Goal: Task Accomplishment & Management: Manage account settings

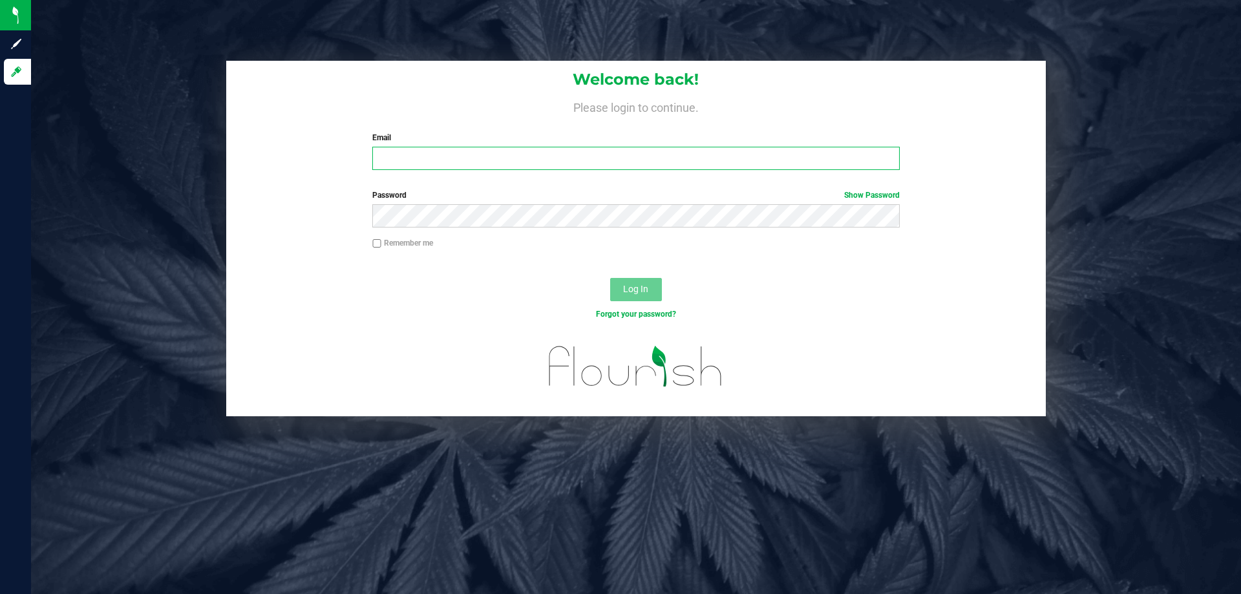
click at [401, 151] on input "Email" at bounding box center [635, 158] width 527 height 23
type input "R"
type input "[EMAIL_ADDRESS][DOMAIN_NAME]"
click at [610, 278] on button "Log In" at bounding box center [636, 289] width 52 height 23
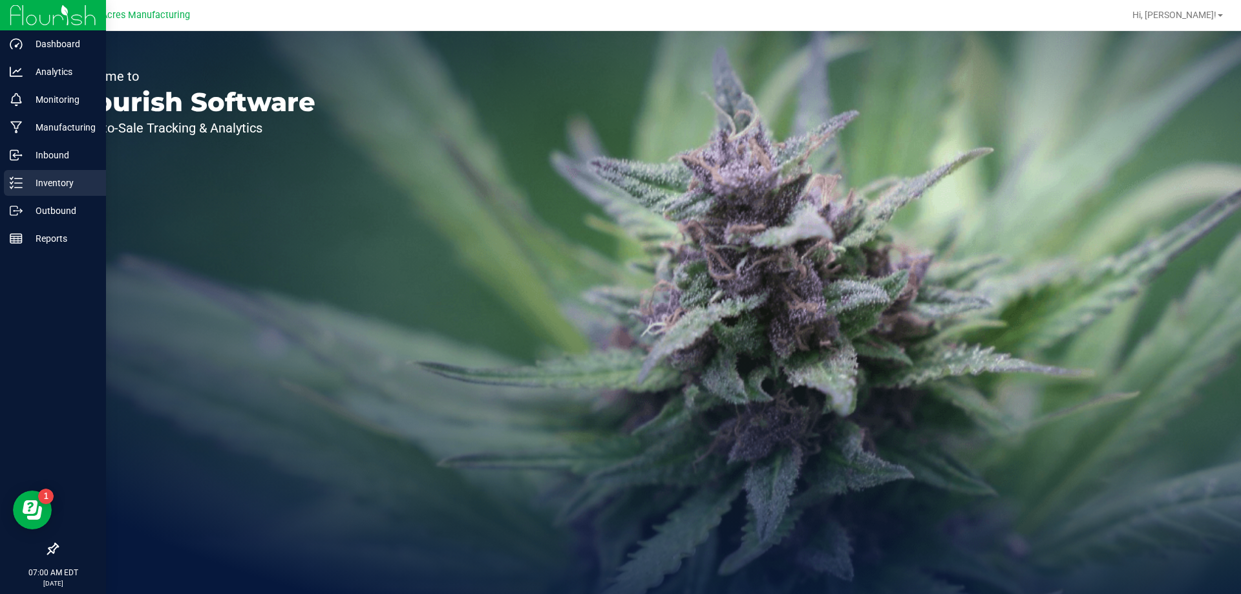
click at [34, 180] on p "Inventory" at bounding box center [62, 183] width 78 height 16
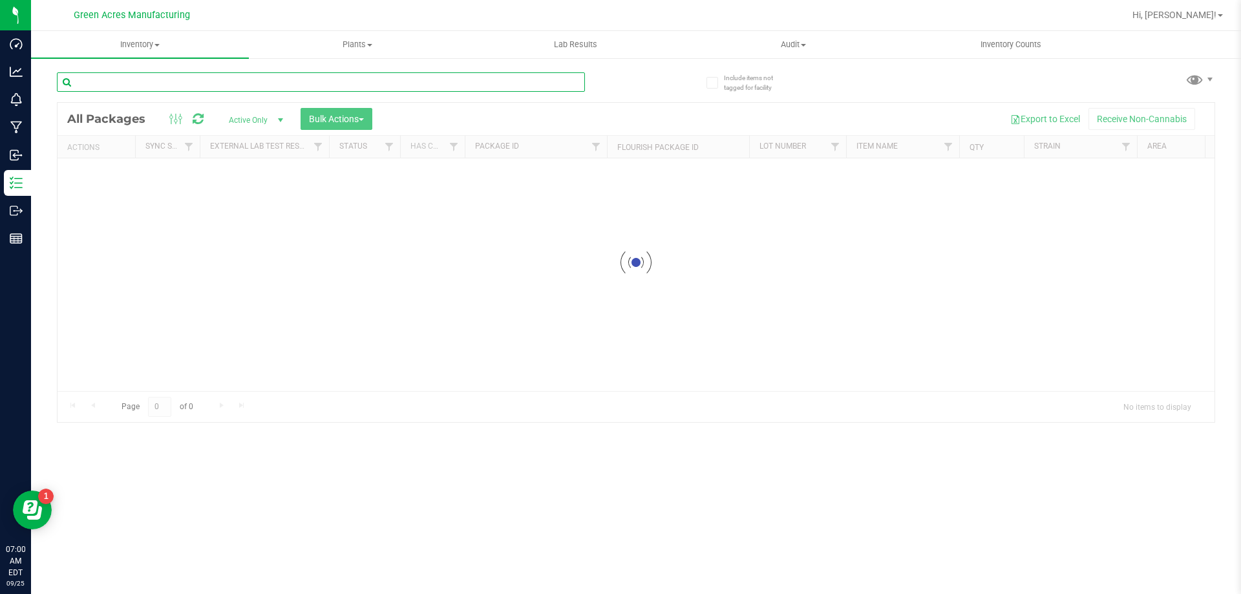
click at [165, 79] on input "text" at bounding box center [321, 81] width 528 height 19
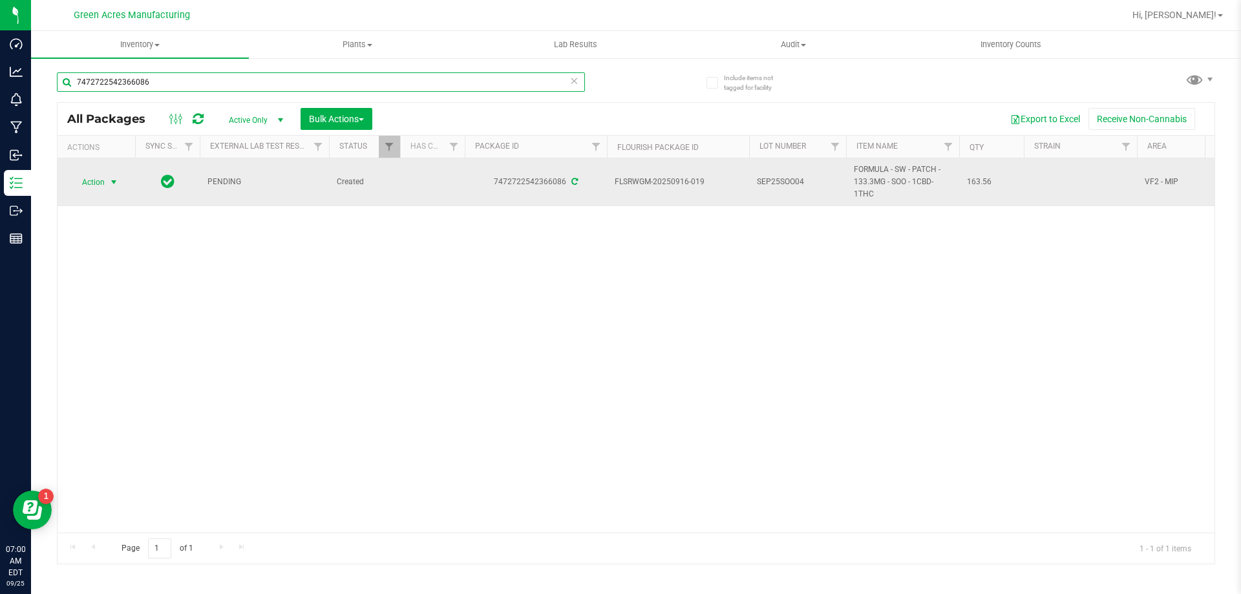
type input "7472722542366086"
click at [108, 183] on span "select" at bounding box center [114, 182] width 16 height 18
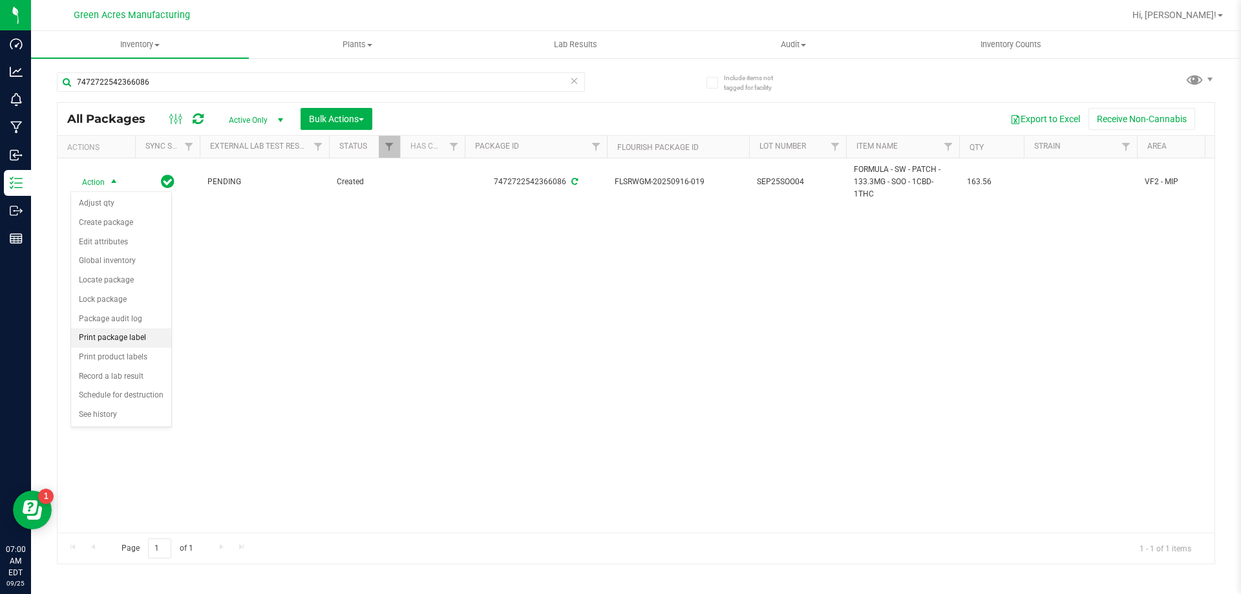
click at [143, 340] on li "Print package label" at bounding box center [121, 337] width 100 height 19
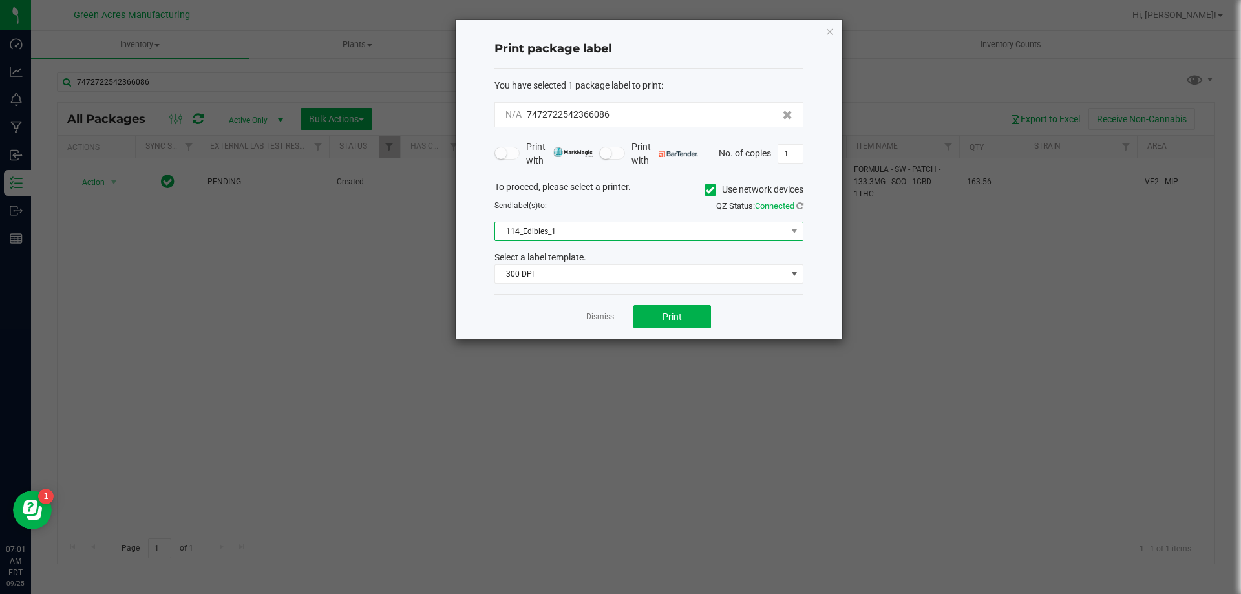
click at [652, 227] on span "114_Edibles_1" at bounding box center [640, 231] width 291 height 18
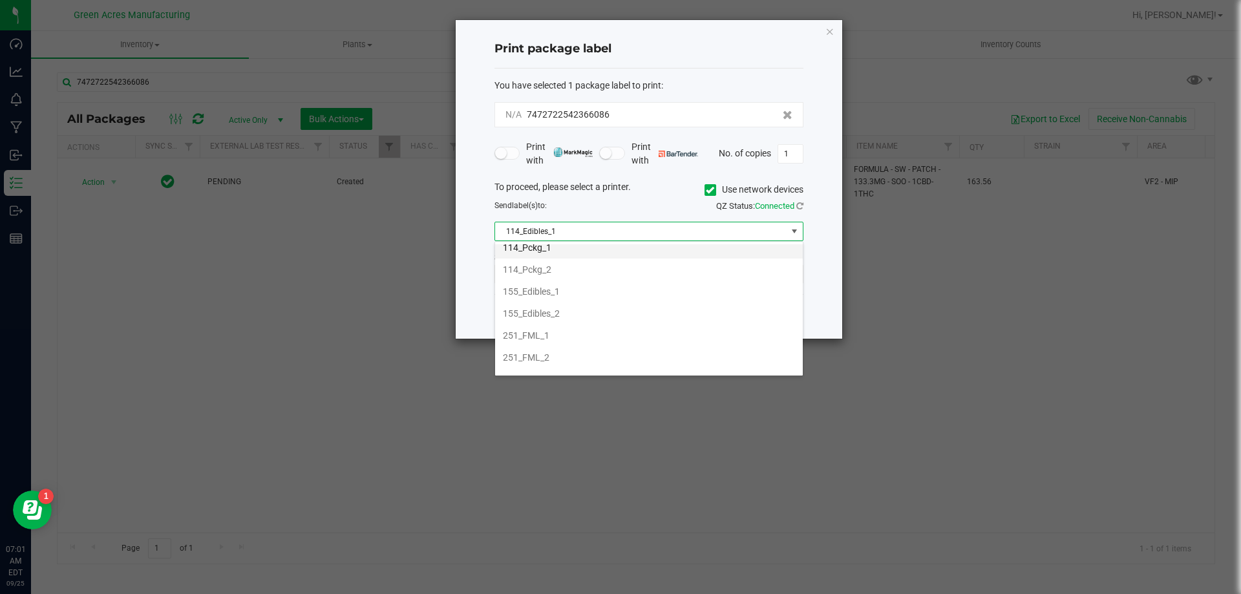
scroll to position [129, 0]
click at [600, 304] on li "252_PCKG_1" at bounding box center [649, 302] width 308 height 22
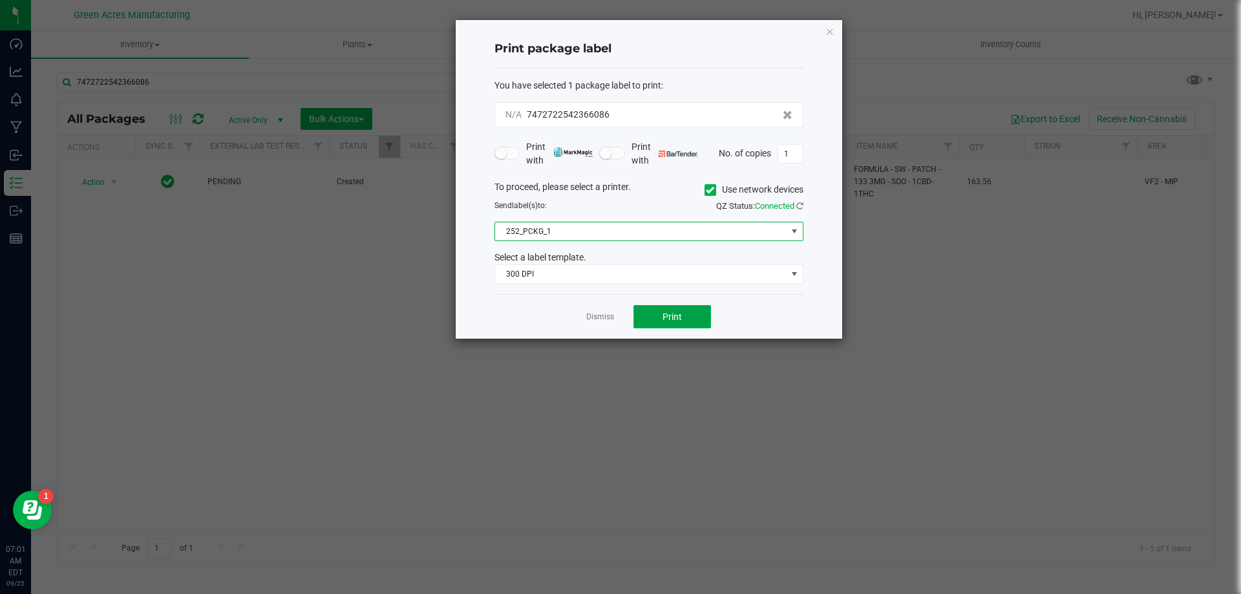
click at [657, 313] on button "Print" at bounding box center [672, 316] width 78 height 23
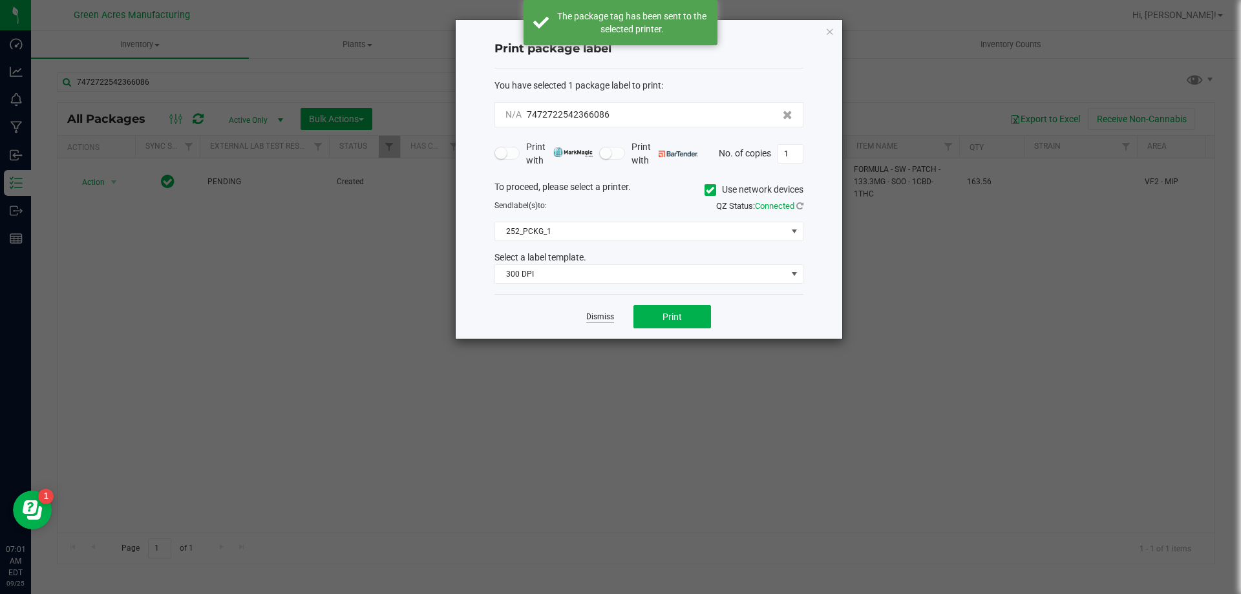
click at [596, 314] on link "Dismiss" at bounding box center [600, 316] width 28 height 11
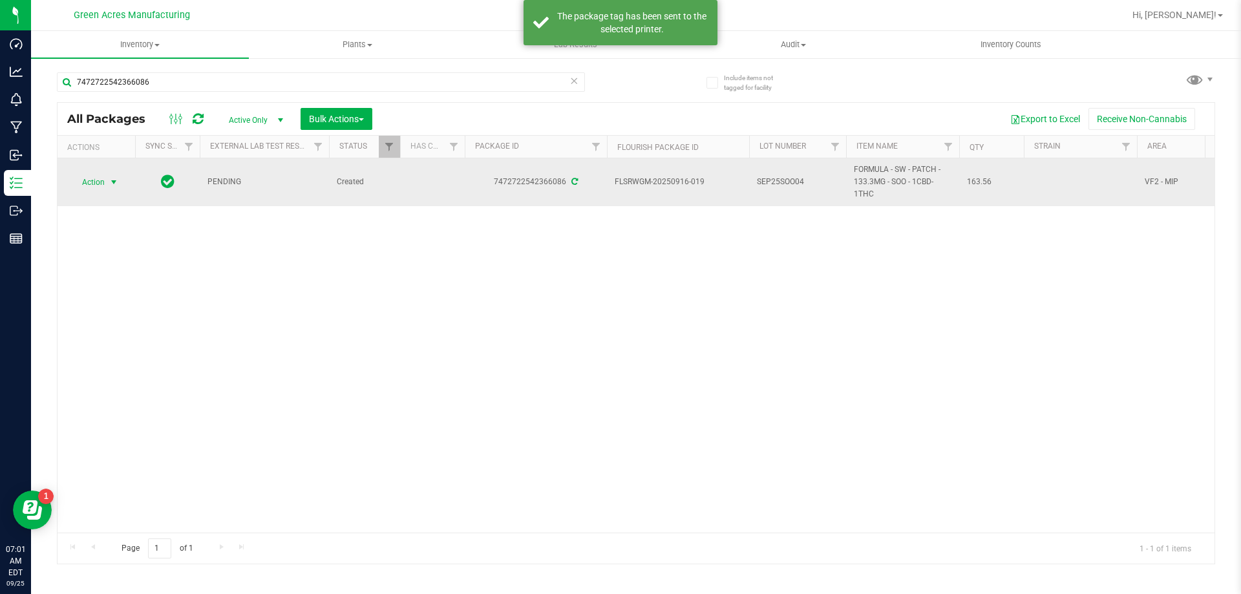
click at [828, 179] on span "SEP25SOO04" at bounding box center [797, 182] width 81 height 12
type input "SEP25SOO04-0925"
click at [81, 182] on span "Action" at bounding box center [87, 182] width 35 height 18
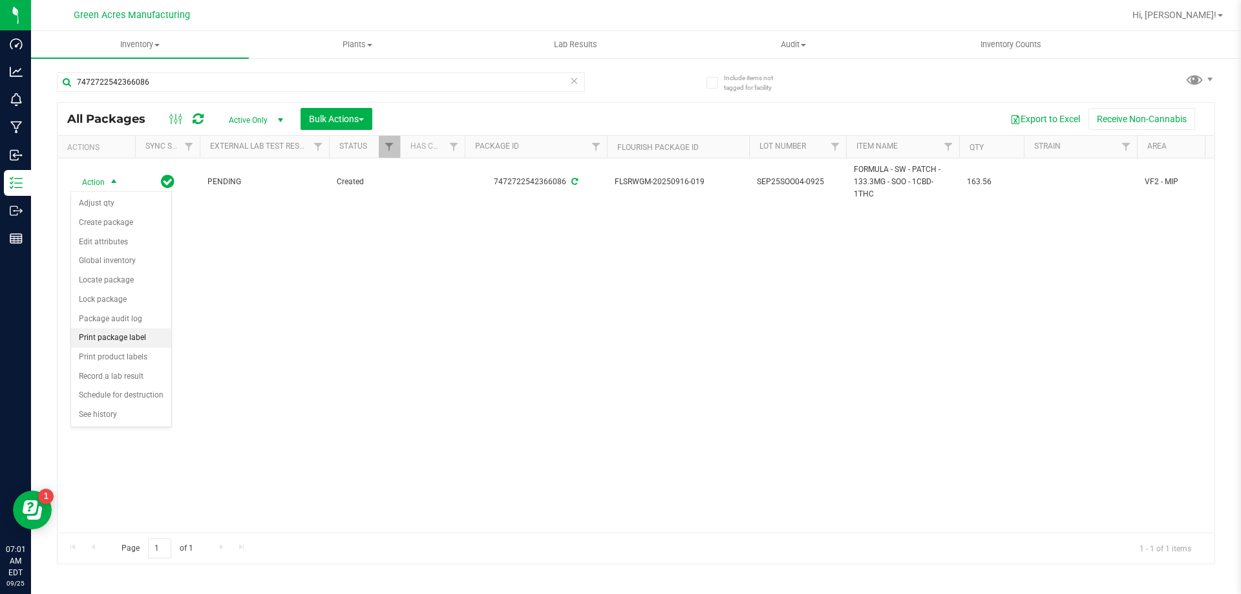
click at [105, 341] on li "Print package label" at bounding box center [121, 337] width 100 height 19
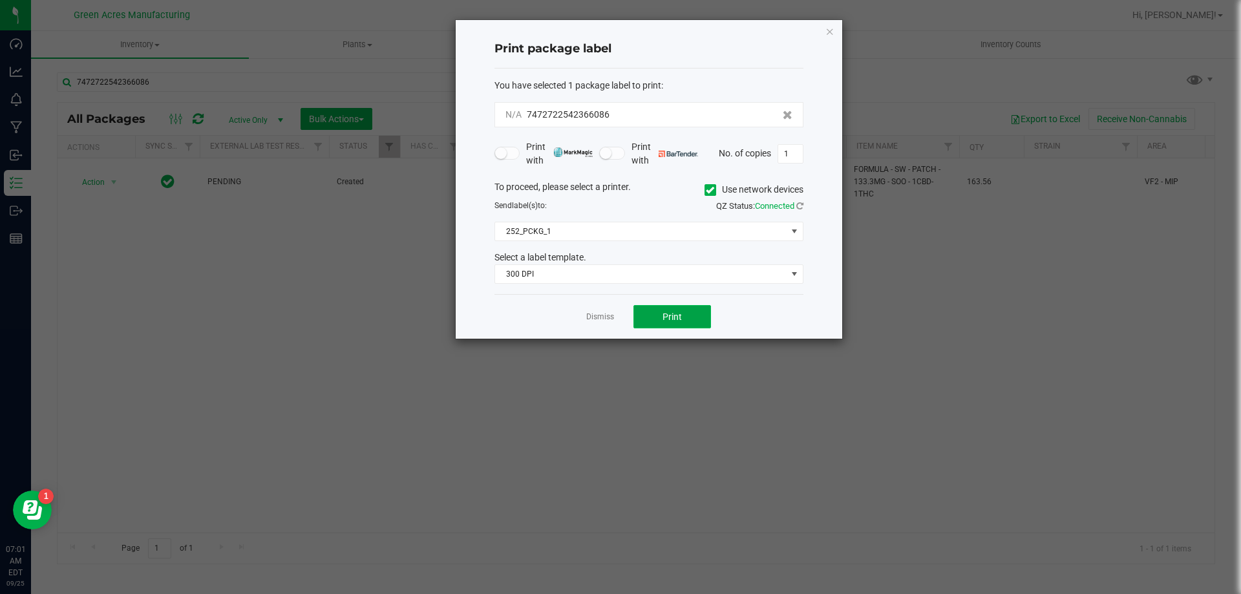
click at [646, 311] on button "Print" at bounding box center [672, 316] width 78 height 23
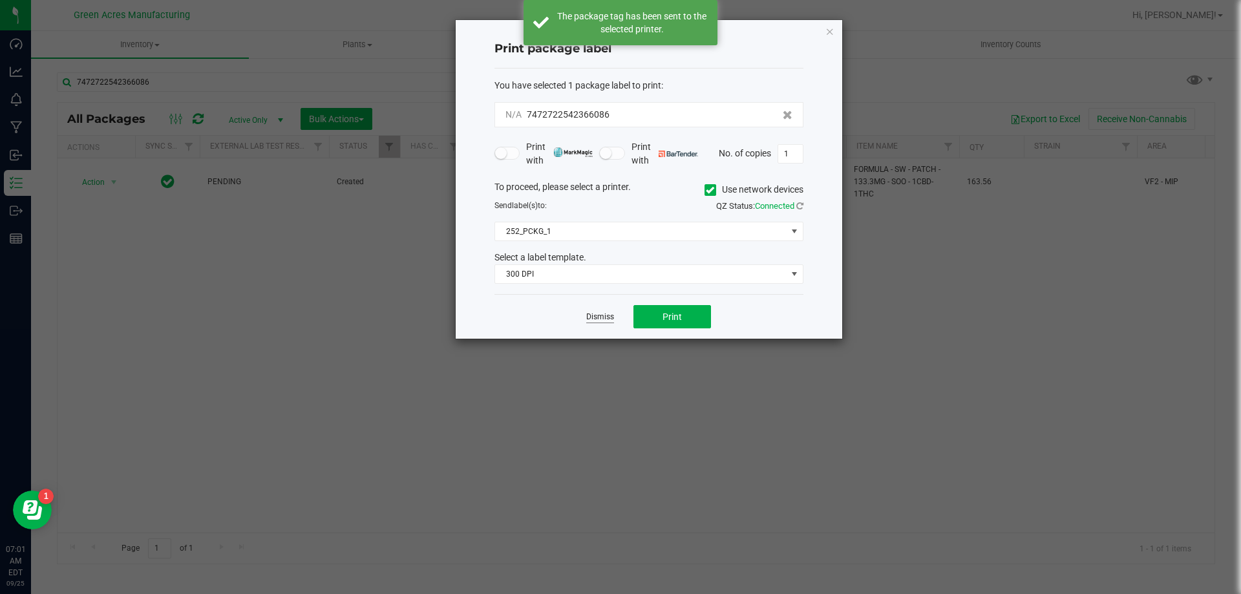
click at [597, 315] on link "Dismiss" at bounding box center [600, 316] width 28 height 11
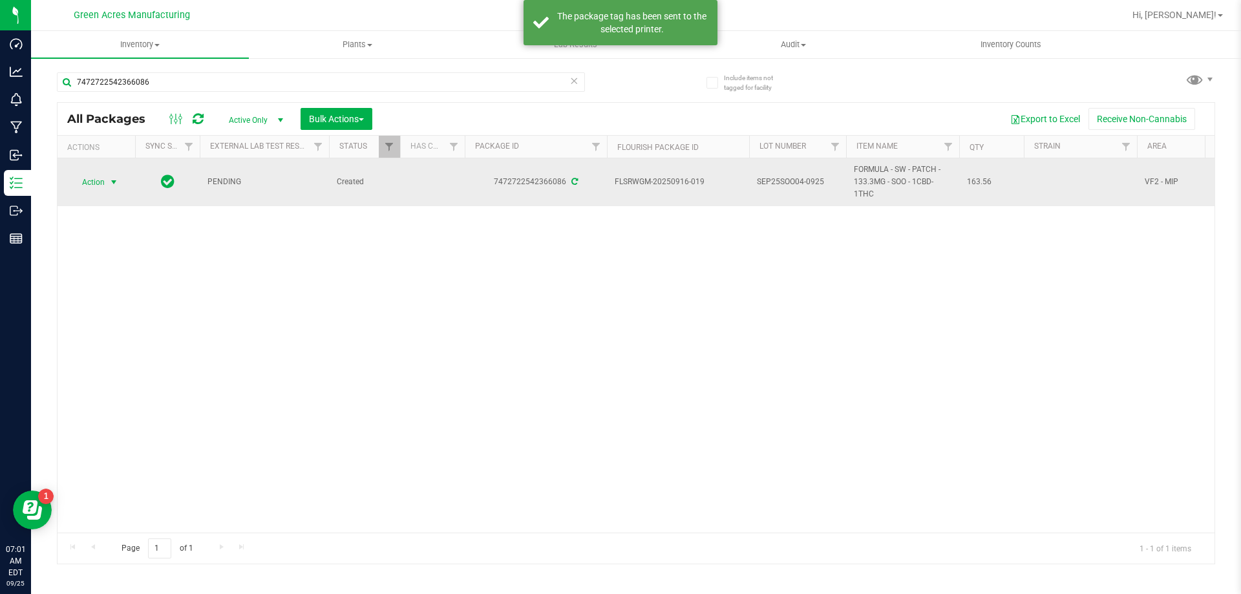
click at [87, 182] on span "Action" at bounding box center [87, 182] width 35 height 18
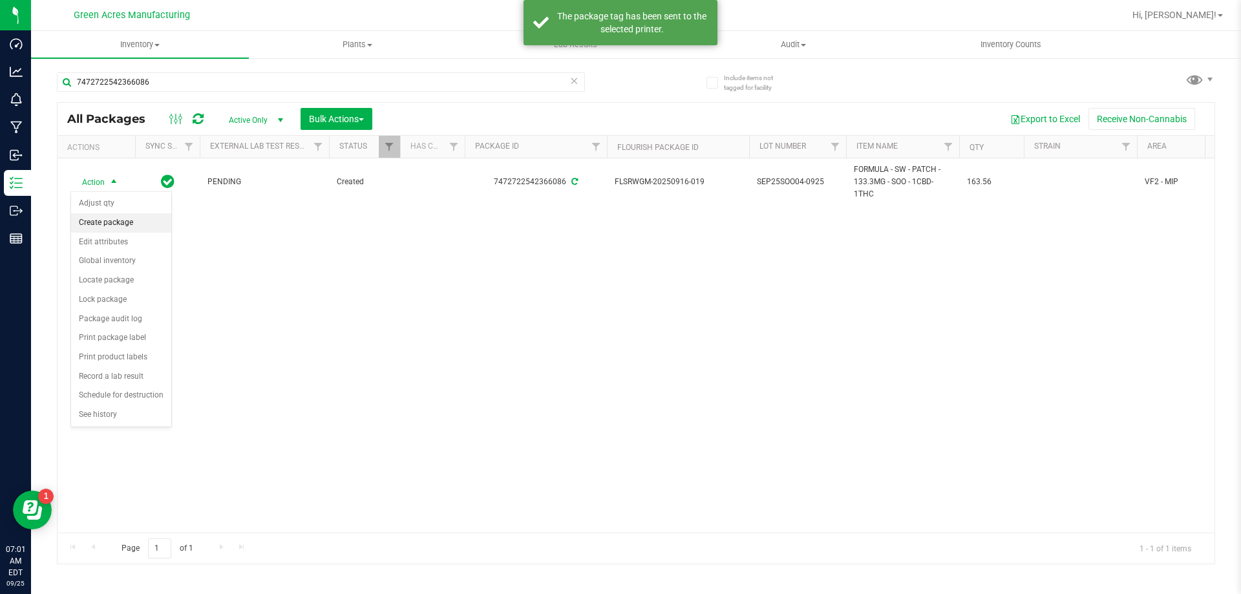
click at [118, 222] on li "Create package" at bounding box center [121, 222] width 100 height 19
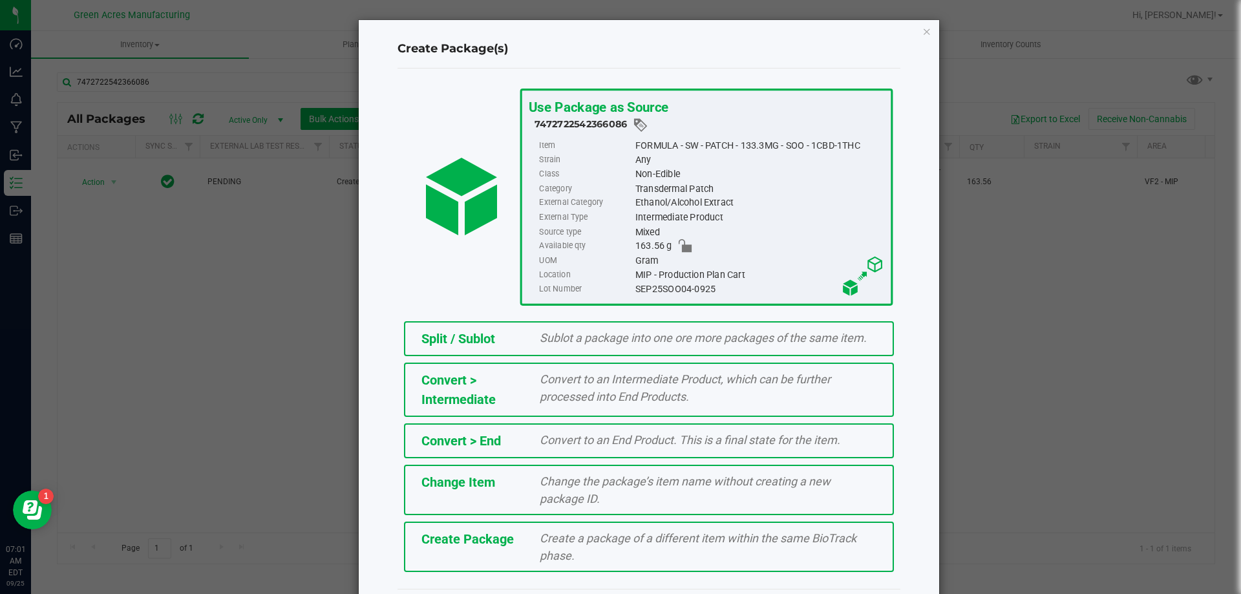
click at [664, 541] on span "Create a package of a different item within the same BioTrack phase." at bounding box center [698, 546] width 317 height 31
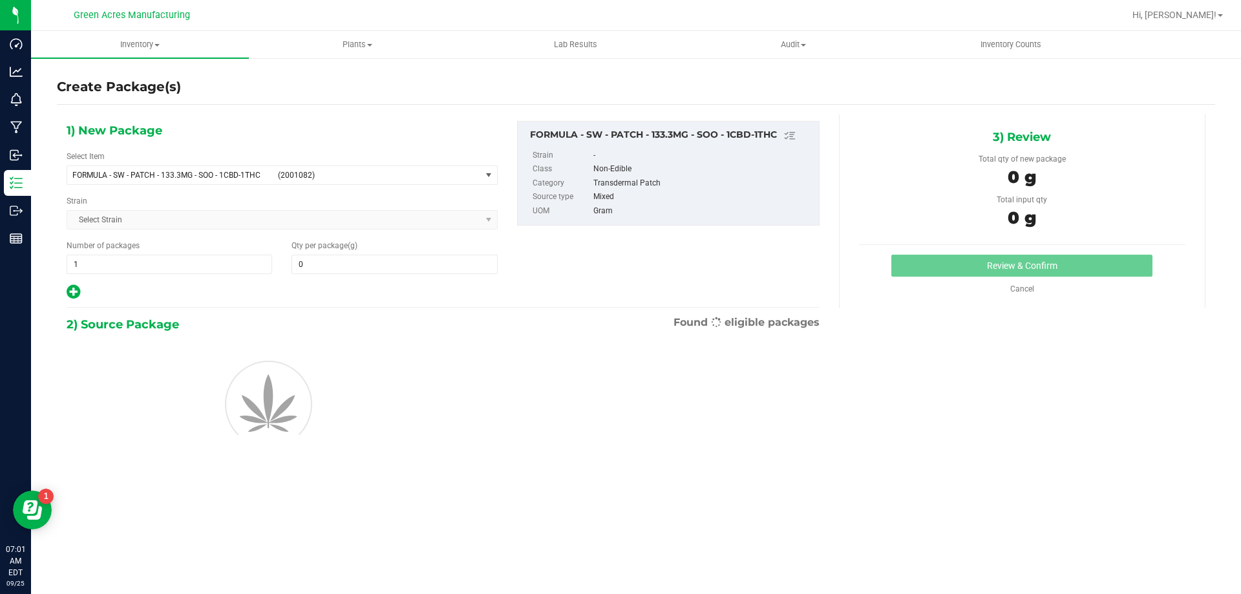
type input "0.0000"
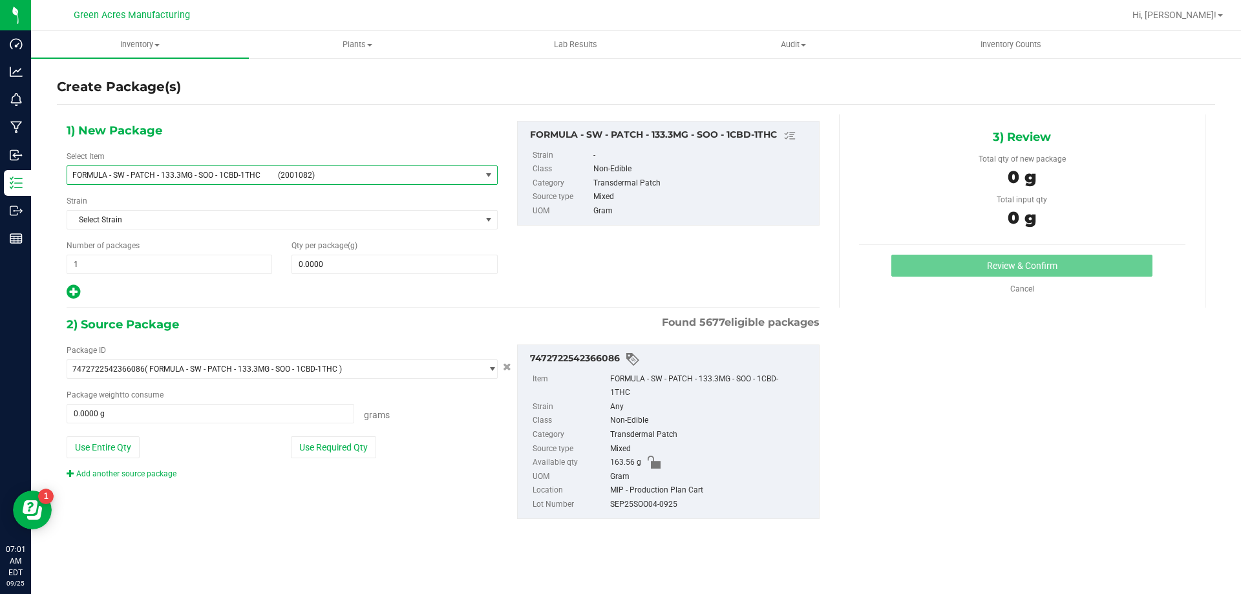
click at [236, 176] on span "FORMULA - SW - PATCH - 133.3MG - SOO - 1CBD-1THC" at bounding box center [171, 175] width 198 height 9
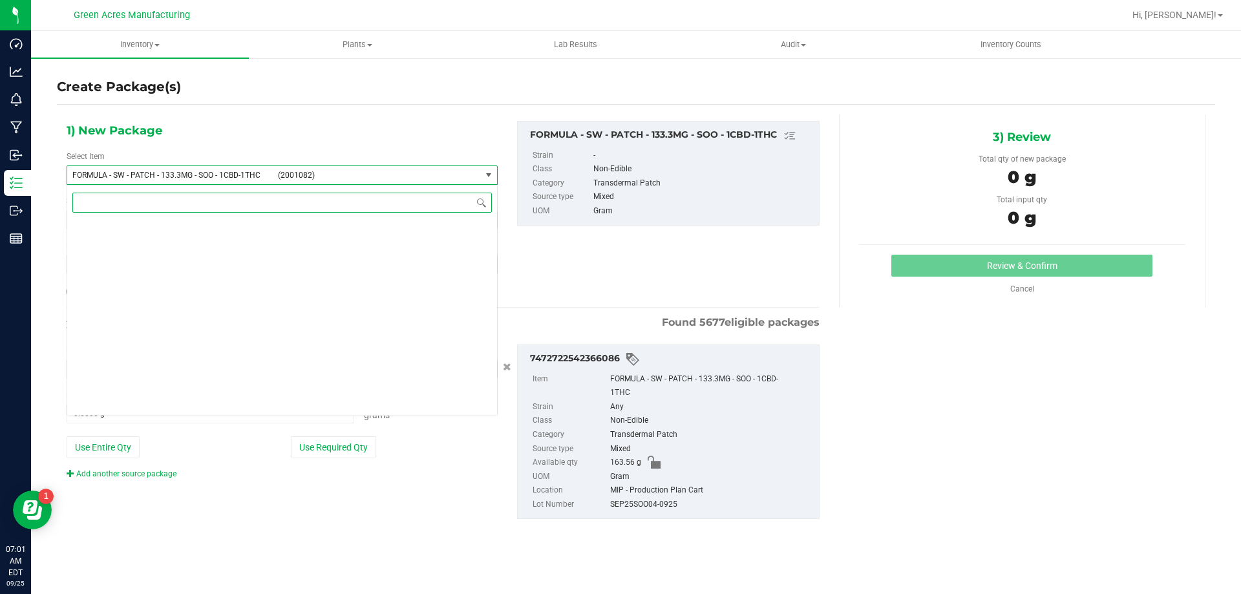
scroll to position [30070, 0]
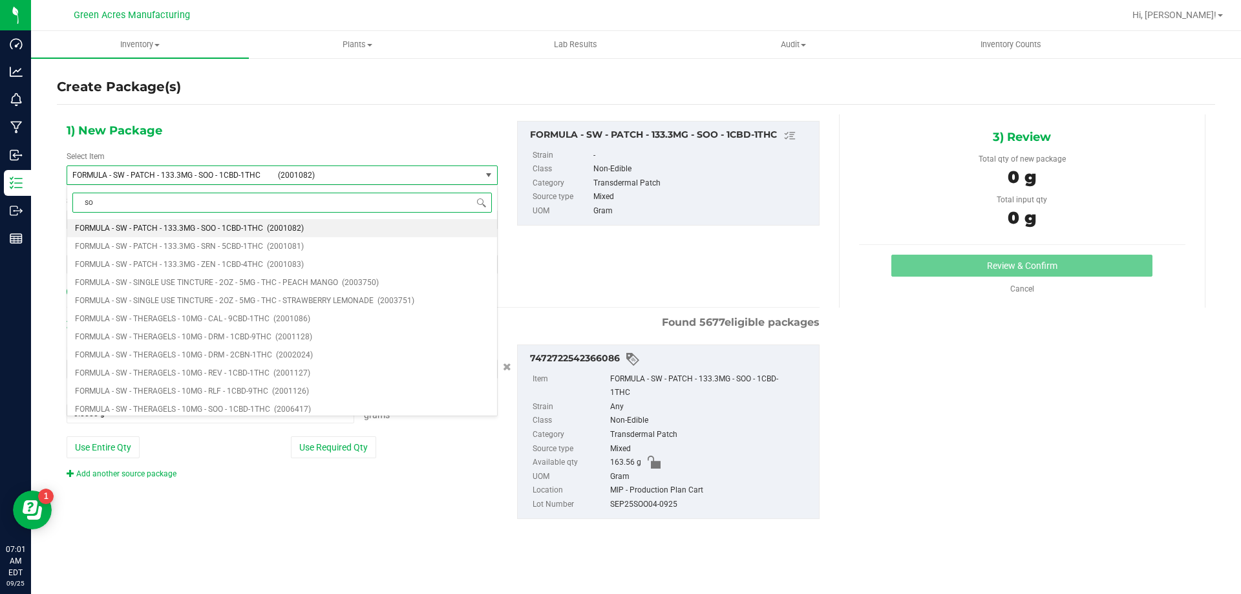
type input "soo"
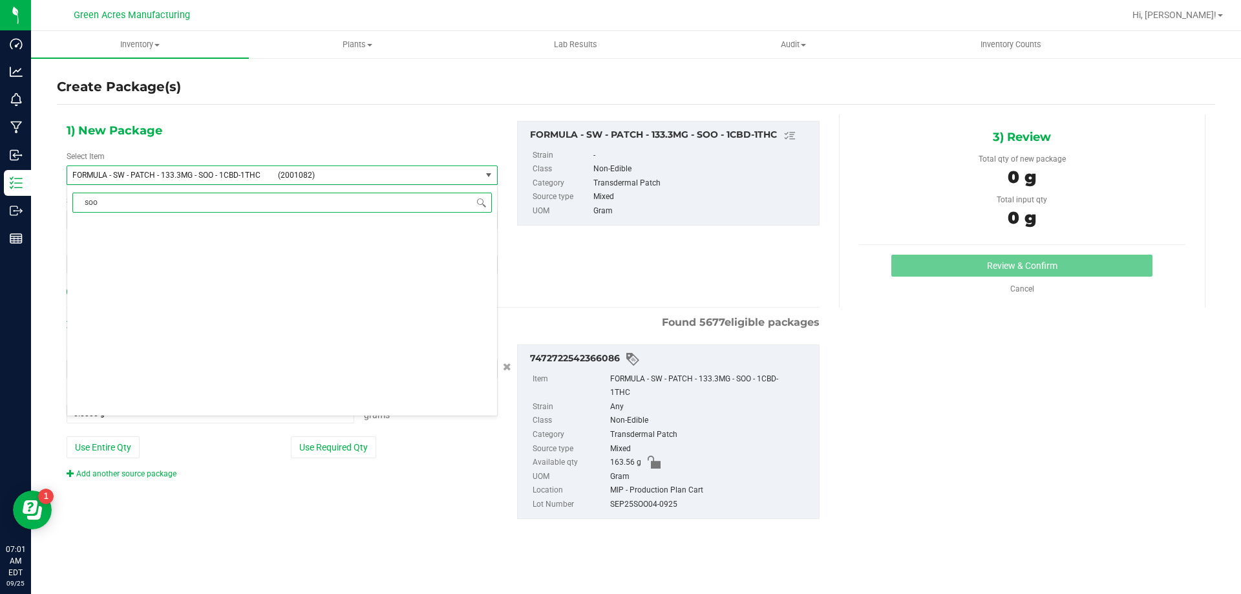
scroll to position [0, 0]
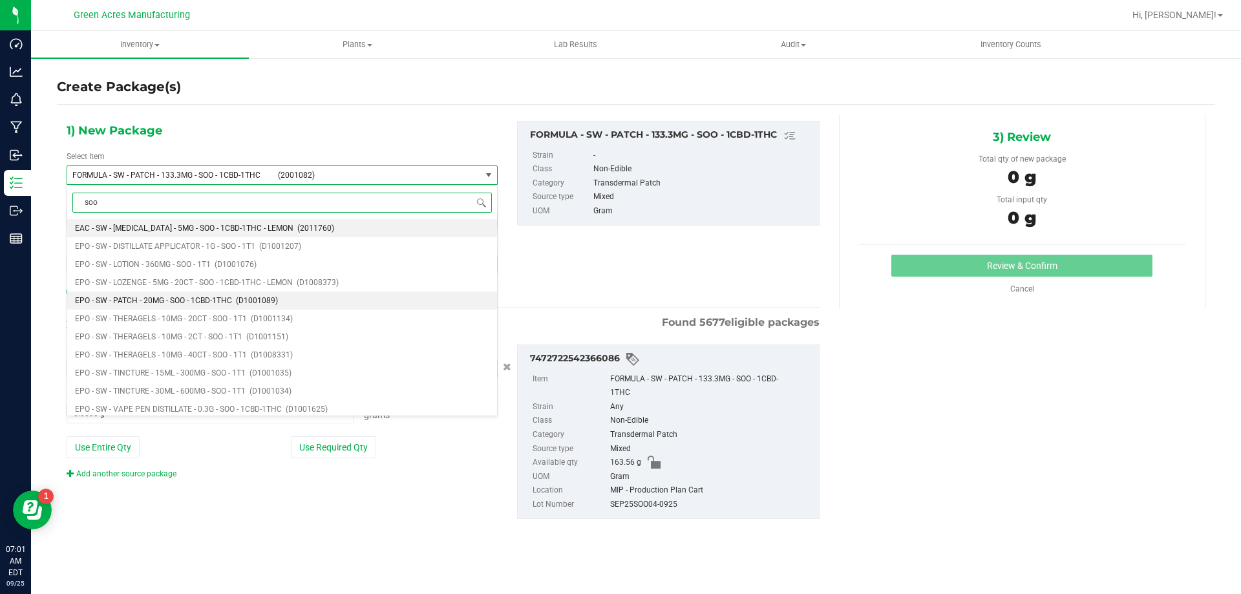
click at [232, 301] on li "EPO - SW - PATCH - 20MG - SOO - 1CBD-1THC (D1001089)" at bounding box center [282, 300] width 430 height 18
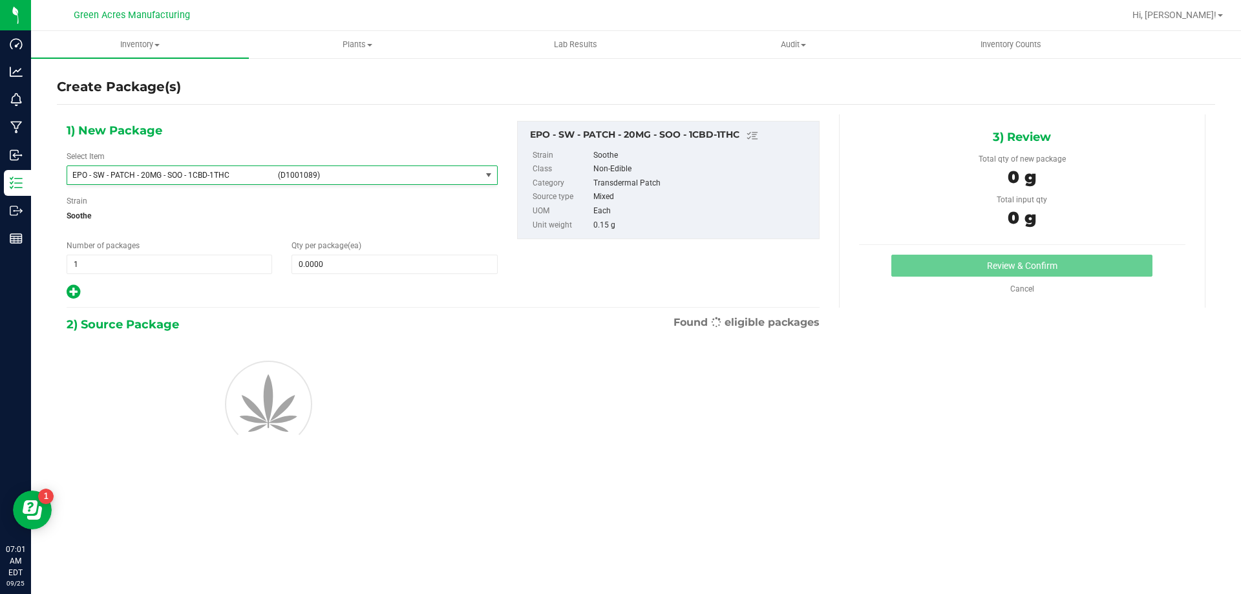
type input "0"
click at [321, 254] on div "Qty per package (ea) 0 0" at bounding box center [394, 257] width 225 height 34
drag, startPoint x: 321, startPoint y: 254, endPoint x: 324, endPoint y: 277, distance: 23.4
click at [322, 260] on span "0 0" at bounding box center [393, 264] width 205 height 19
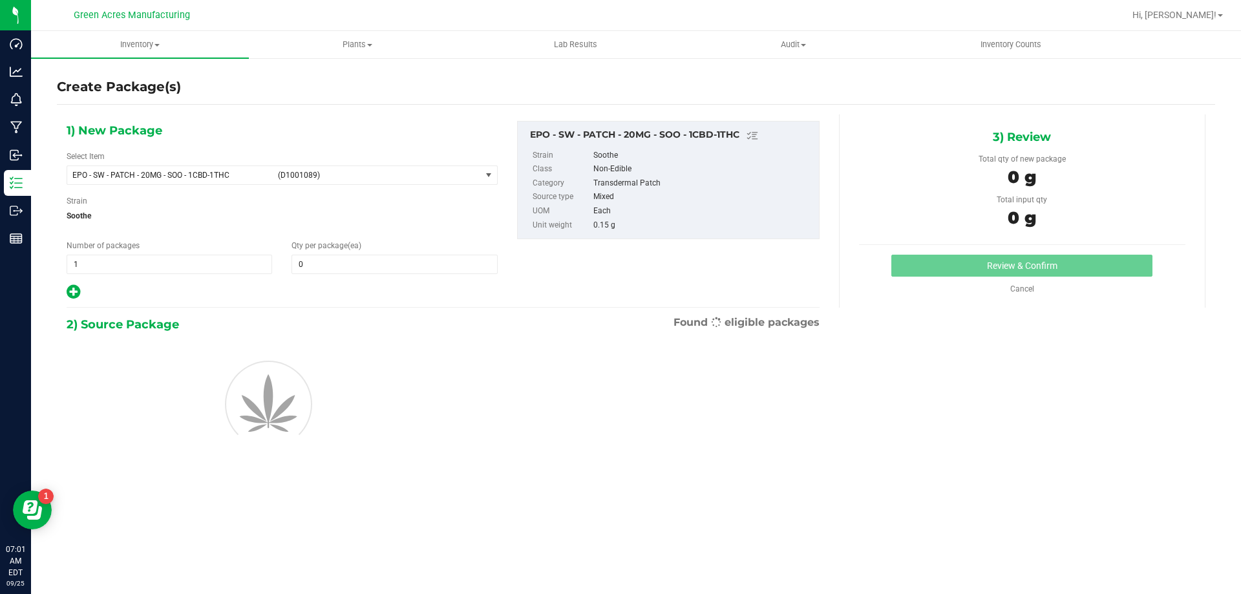
click at [324, 277] on div "1) New Package Select Item EPO - SW - PATCH - 20MG - SOO - 1CBD-1THC (D1001089)…" at bounding box center [282, 211] width 450 height 180
click at [324, 273] on span at bounding box center [393, 264] width 205 height 19
click at [0, 0] on input "text" at bounding box center [0, 0] width 0 height 0
type input "1"
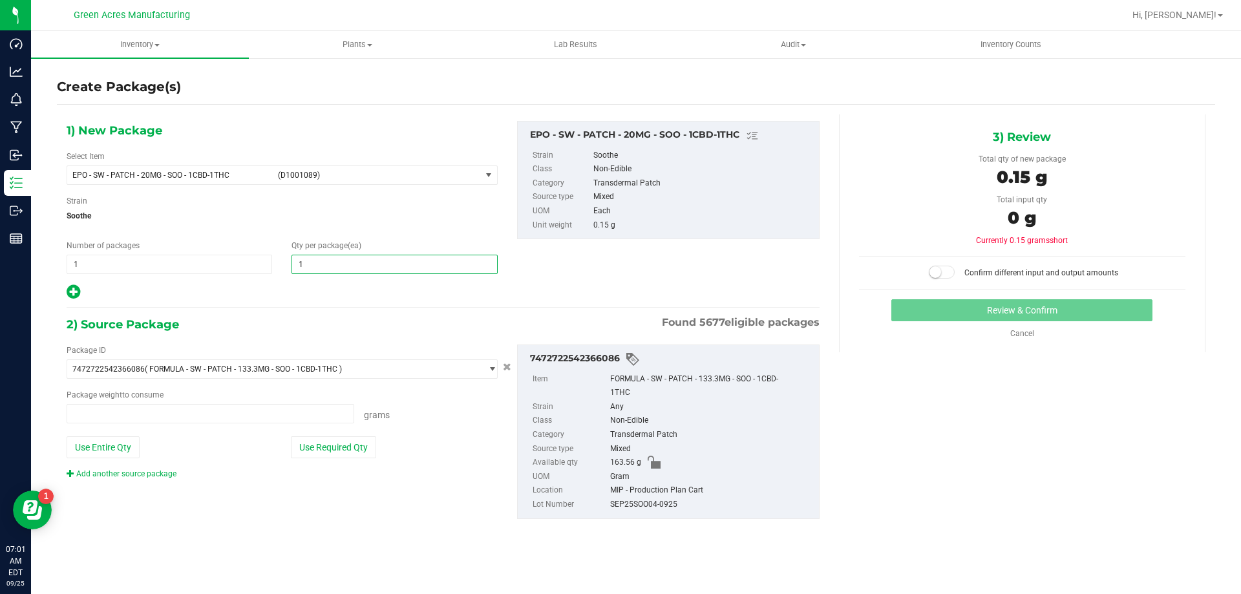
type input "0.0000 g"
type input "1"
click at [335, 441] on button "Use Required Qty" at bounding box center [333, 447] width 85 height 22
type input "0.1500 g"
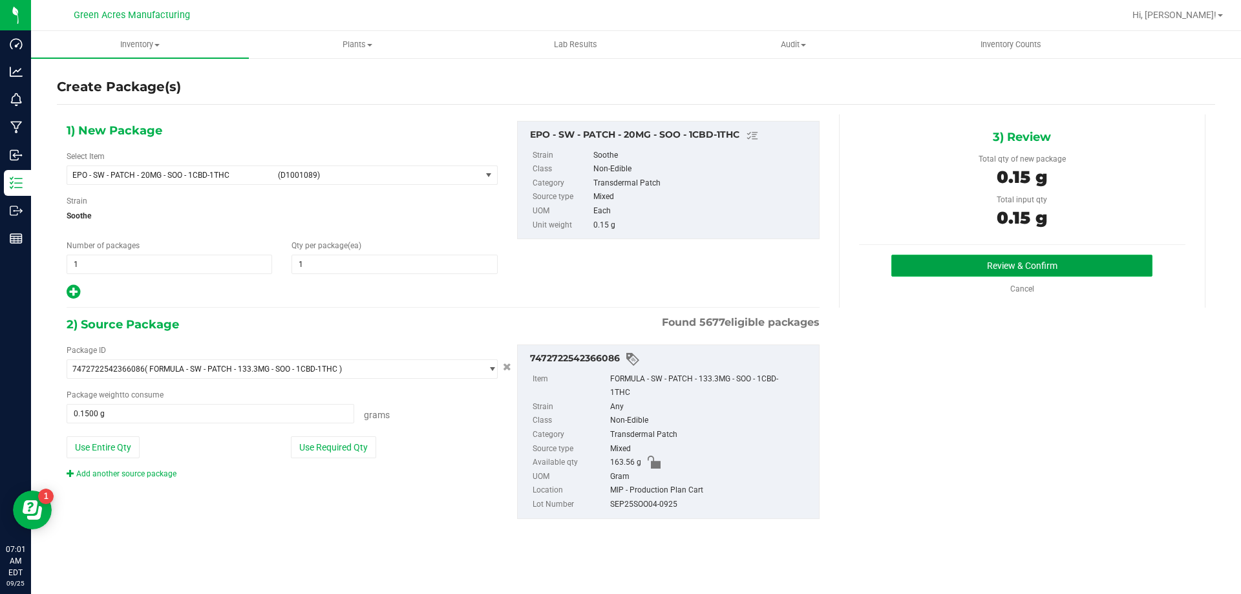
click at [1070, 268] on button "Review & Confirm" at bounding box center [1021, 266] width 261 height 22
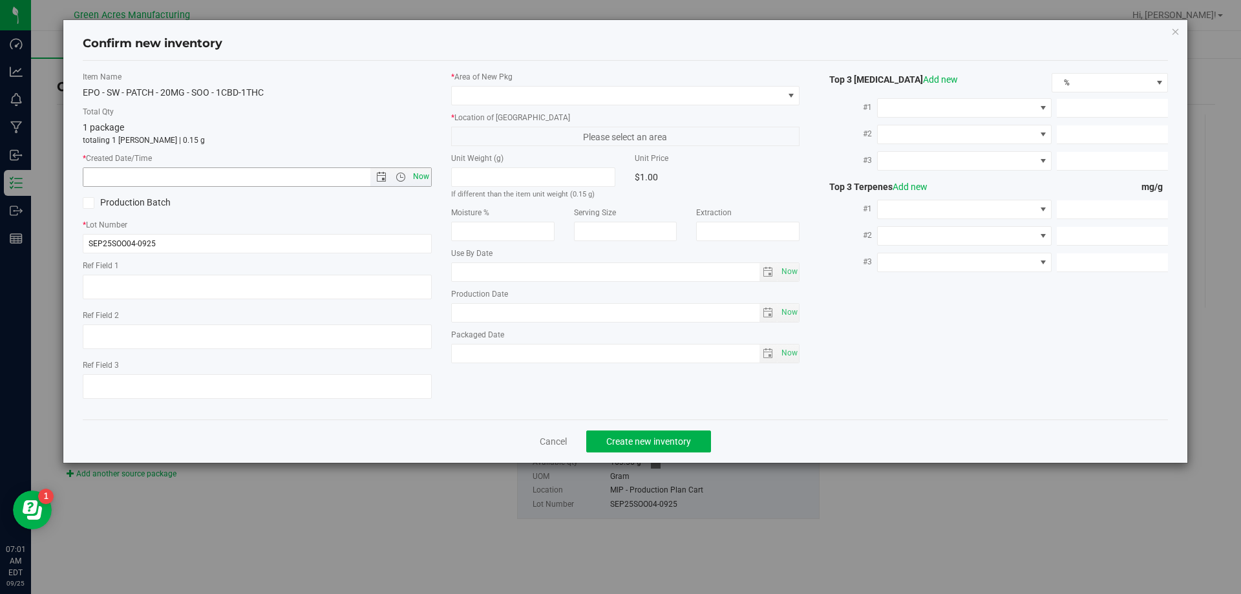
click at [425, 178] on span "Now" at bounding box center [421, 176] width 22 height 19
type input "[DATE] 7:01 AM"
click at [468, 95] on span at bounding box center [617, 96] width 331 height 18
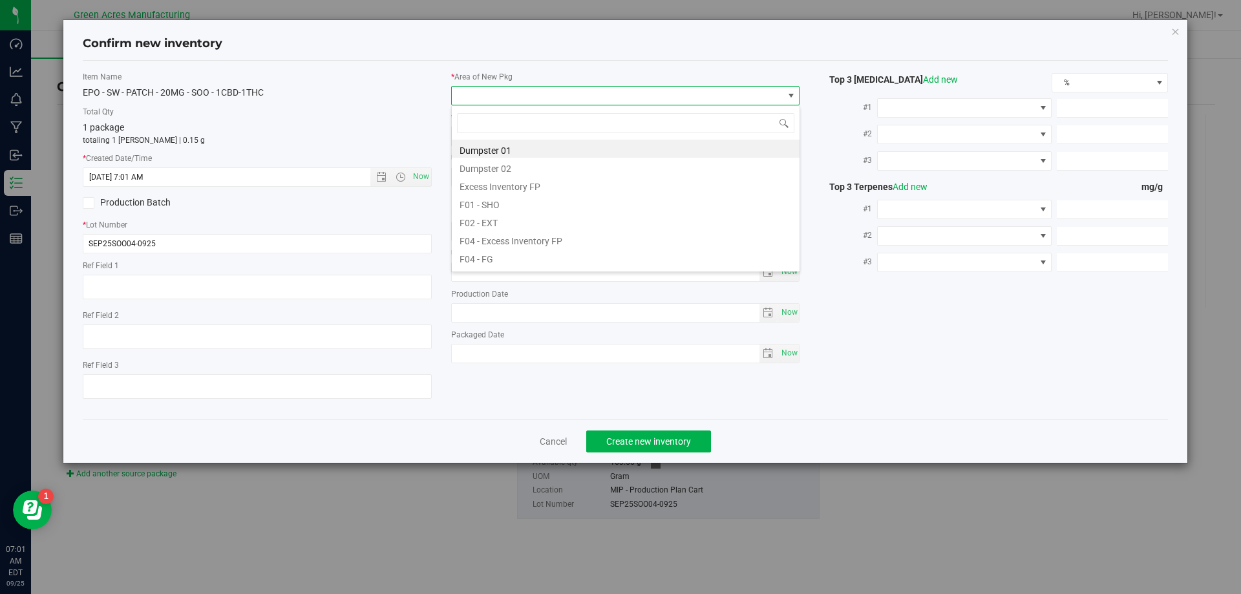
scroll to position [19, 349]
type input "mip"
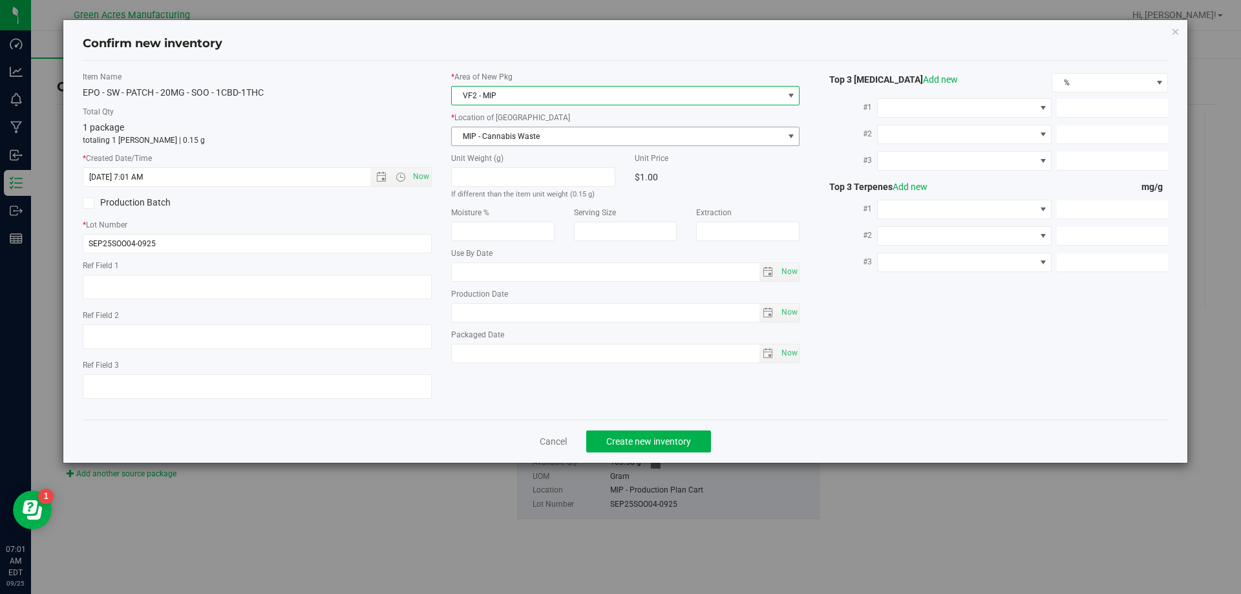
click at [570, 138] on span "MIP - Cannabis Waste" at bounding box center [617, 136] width 331 height 18
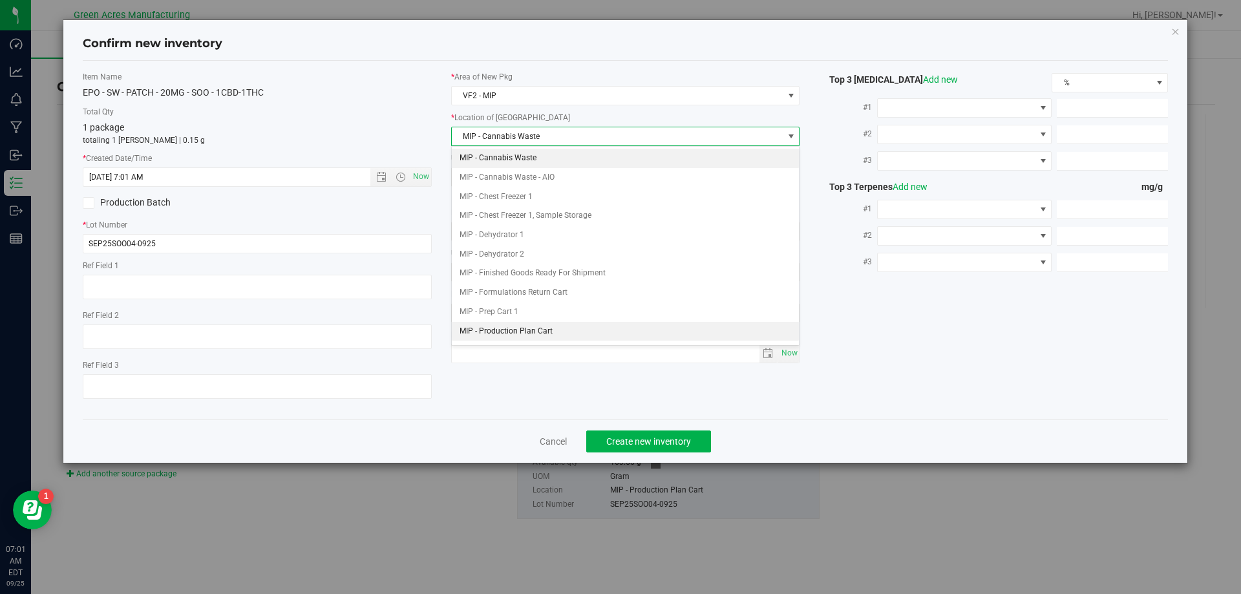
click at [564, 324] on li "MIP - Production Plan Cart" at bounding box center [626, 331] width 348 height 19
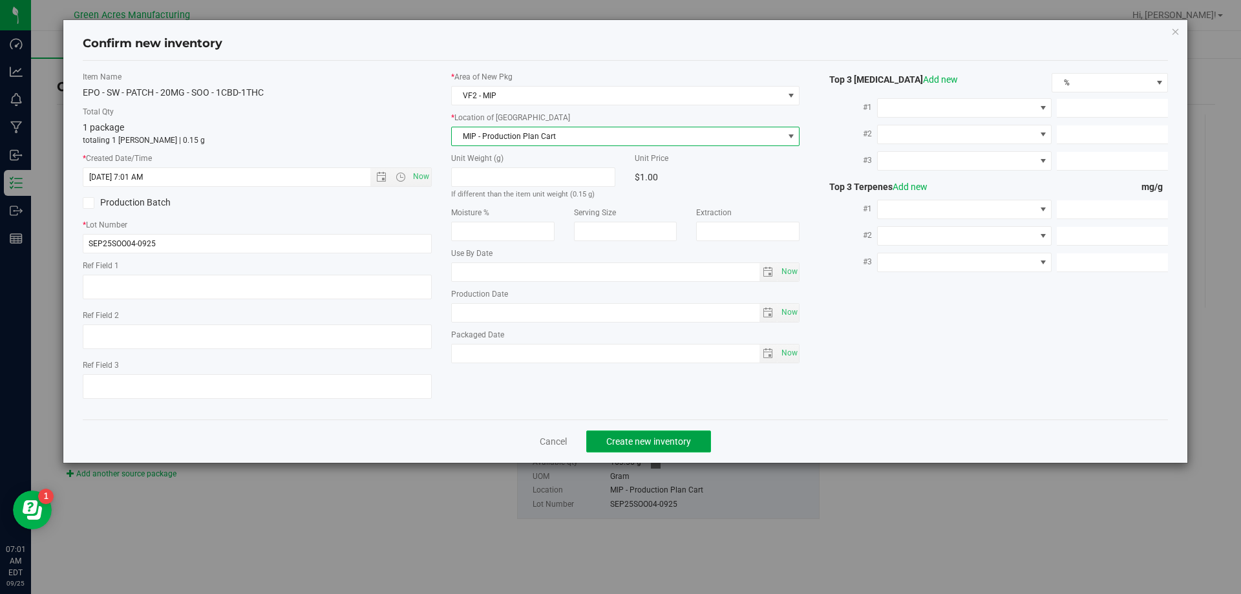
click at [623, 437] on span "Create new inventory" at bounding box center [648, 441] width 85 height 10
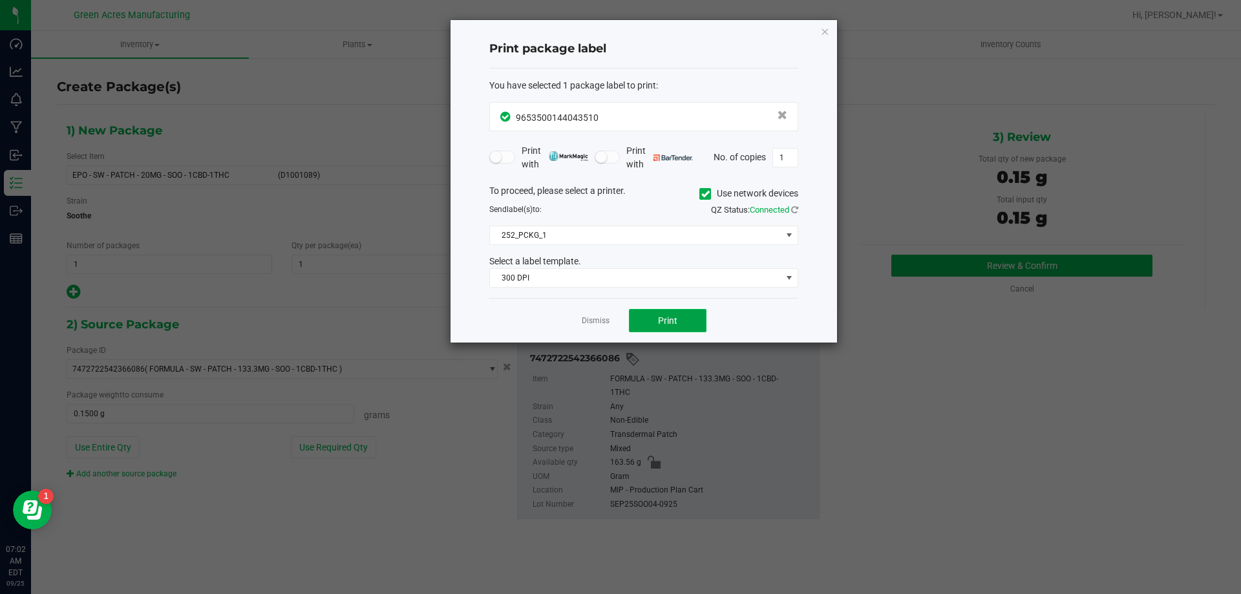
click at [658, 319] on span "Print" at bounding box center [667, 320] width 19 height 10
click at [599, 316] on link "Dismiss" at bounding box center [596, 320] width 28 height 11
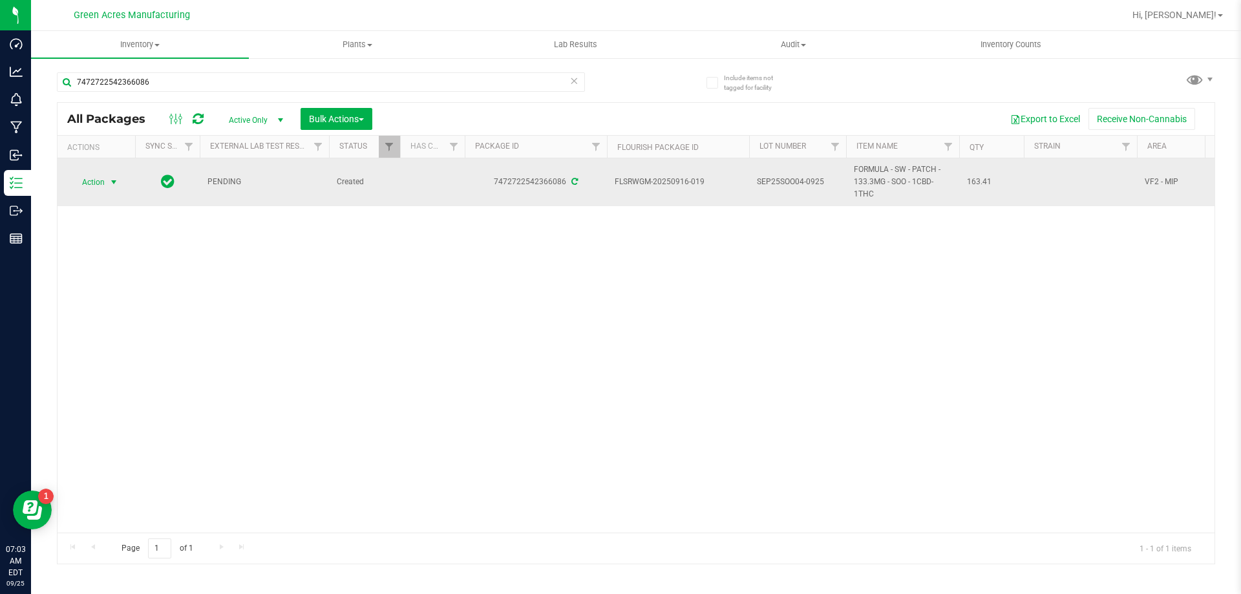
click at [113, 180] on span "select" at bounding box center [114, 182] width 10 height 10
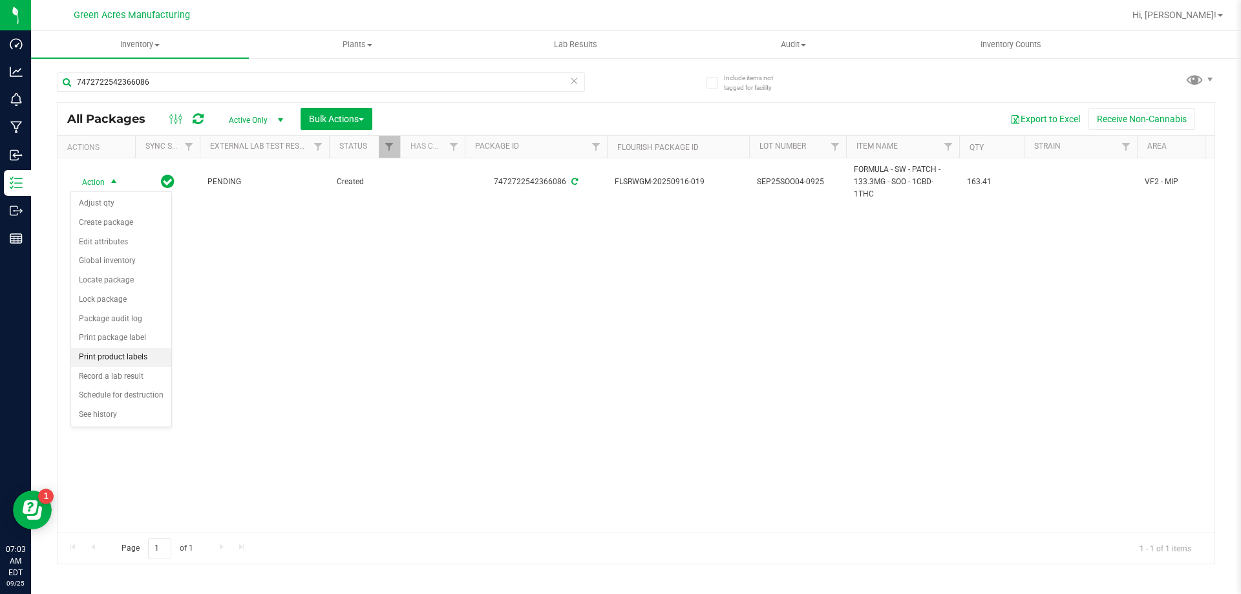
click at [136, 351] on li "Print product labels" at bounding box center [121, 357] width 100 height 19
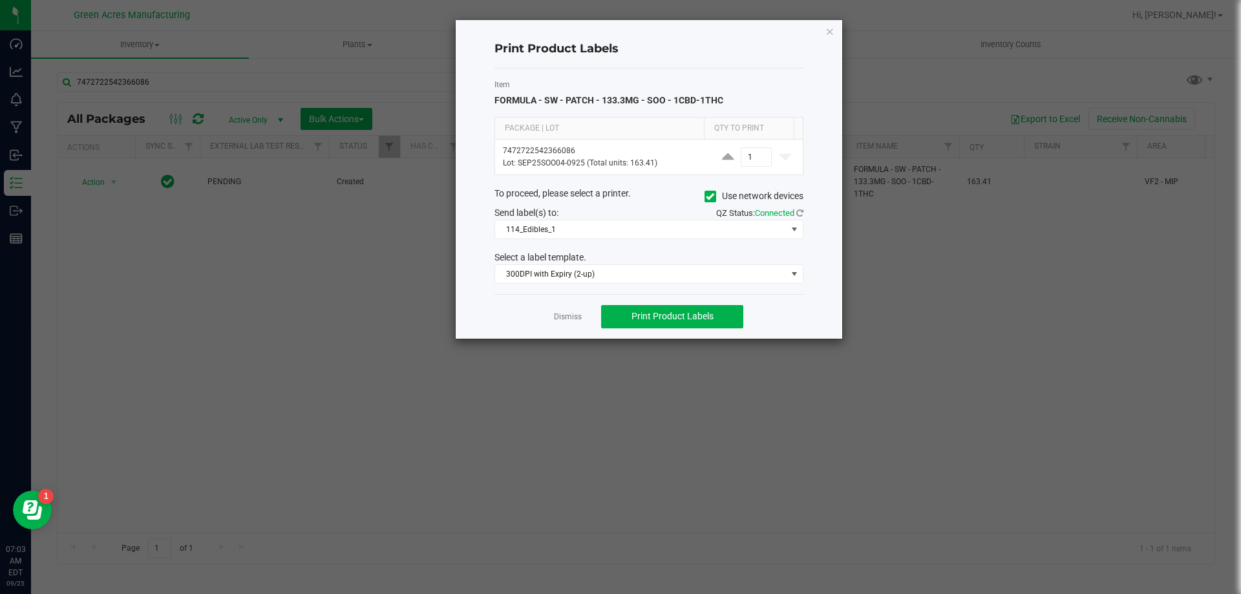
click at [616, 241] on div "Item FORMULA - SW - PATCH - 133.3MG - SOO - 1CBD-1THC Package | Lot Qty to Prin…" at bounding box center [648, 181] width 309 height 226
click at [616, 235] on span "114_Edibles_1" at bounding box center [640, 229] width 291 height 18
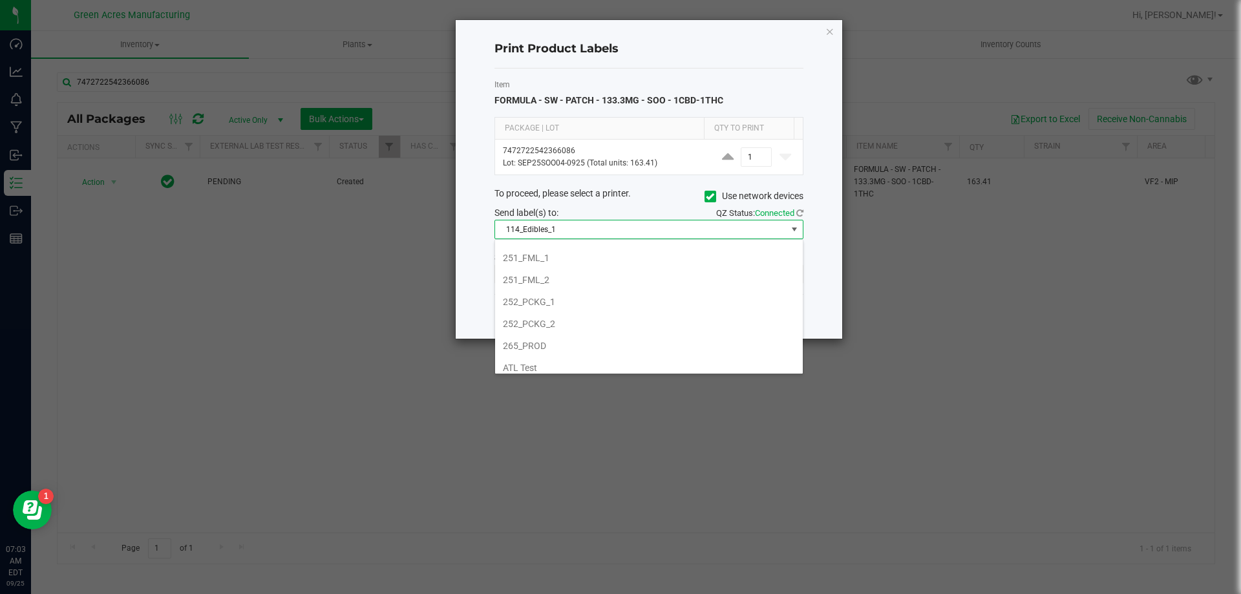
scroll to position [129, 0]
click at [587, 320] on li "252_PCKG_2" at bounding box center [649, 321] width 308 height 22
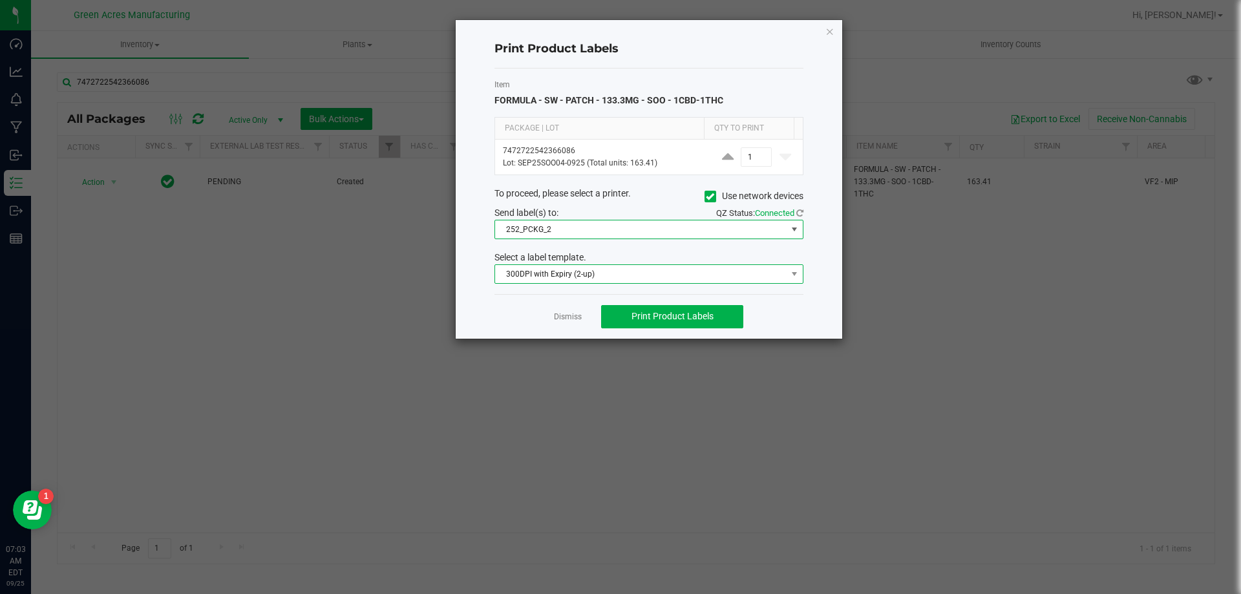
click at [604, 269] on span "300DPI with Expiry (2-up)" at bounding box center [640, 274] width 291 height 18
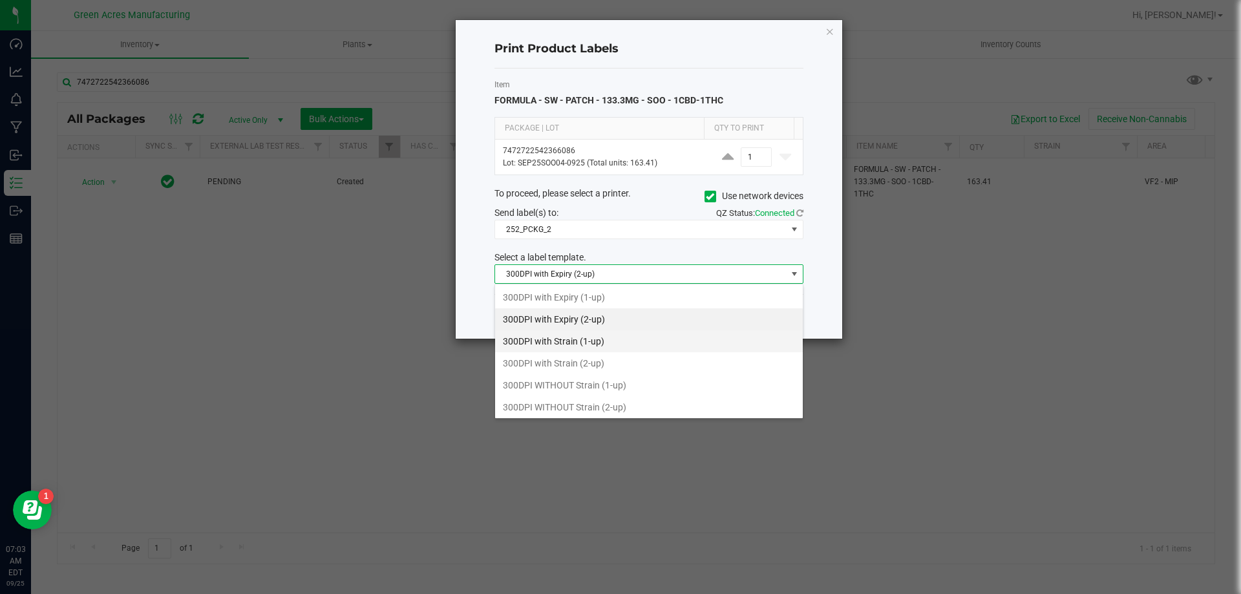
scroll to position [19, 309]
click at [598, 370] on li "300DPI with Strain (2-up)" at bounding box center [649, 363] width 308 height 22
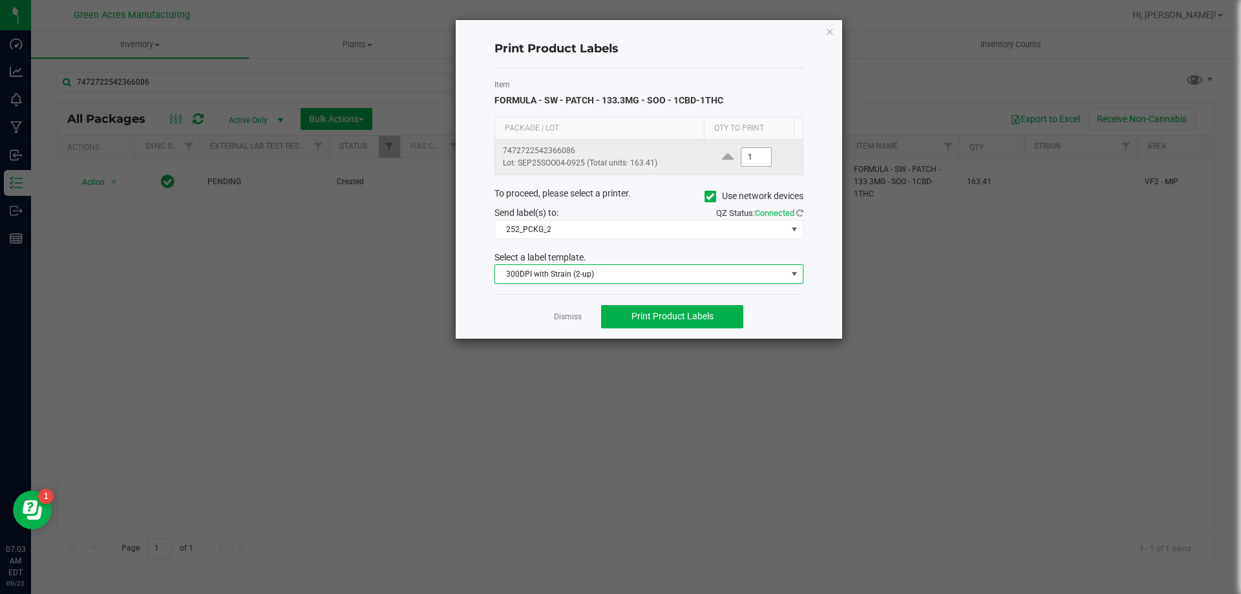
click at [750, 163] on input "1" at bounding box center [756, 157] width 30 height 18
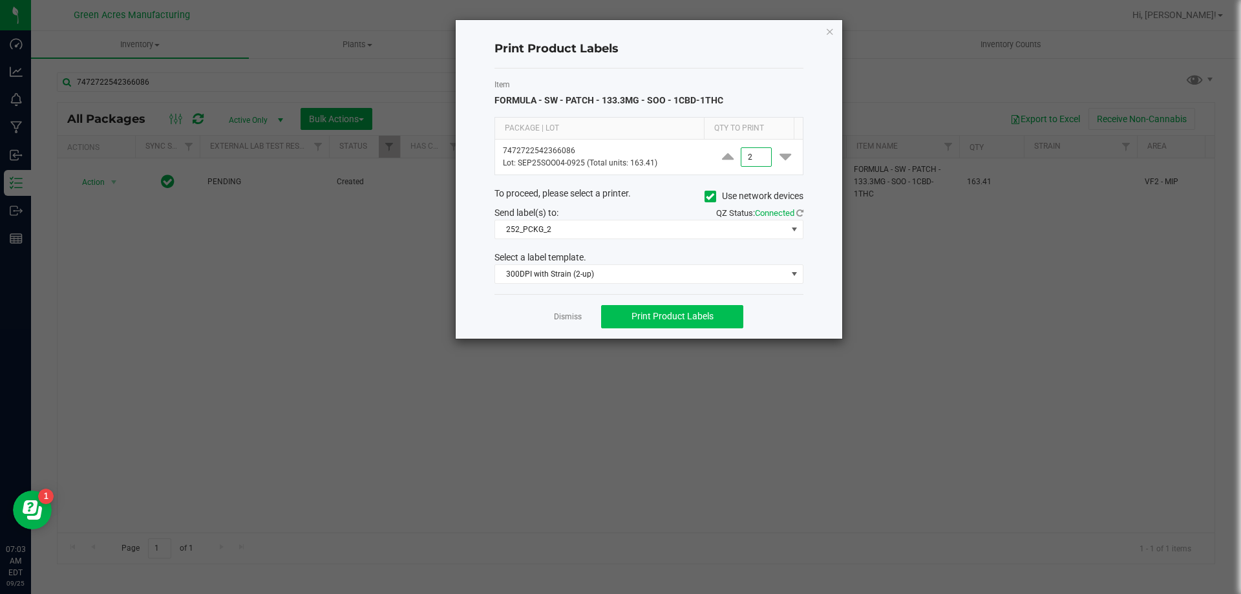
type input "2"
click at [691, 310] on button "Print Product Labels" at bounding box center [672, 316] width 142 height 23
click at [572, 316] on link "Dismiss" at bounding box center [568, 316] width 28 height 11
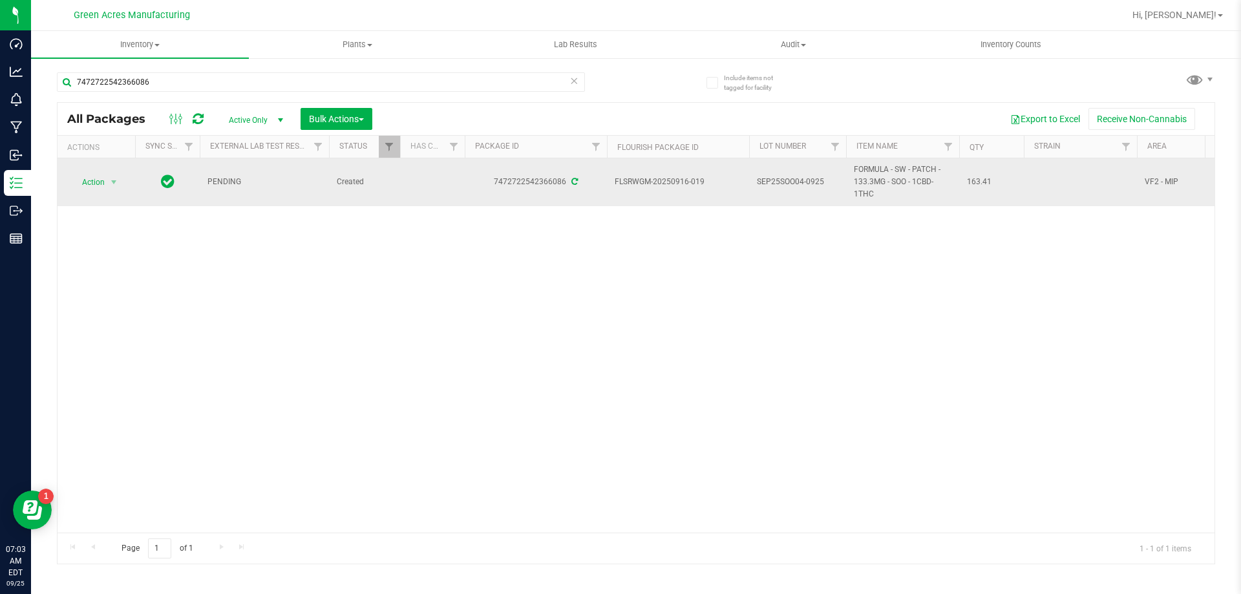
click at [813, 181] on span "SEP25SOO04-0925" at bounding box center [797, 182] width 81 height 12
click at [813, 181] on input "SEP25SOO04-0925" at bounding box center [794, 182] width 92 height 20
click at [417, 84] on input "7472722542366086" at bounding box center [321, 81] width 528 height 19
paste input "SEP25SOO04-0925"
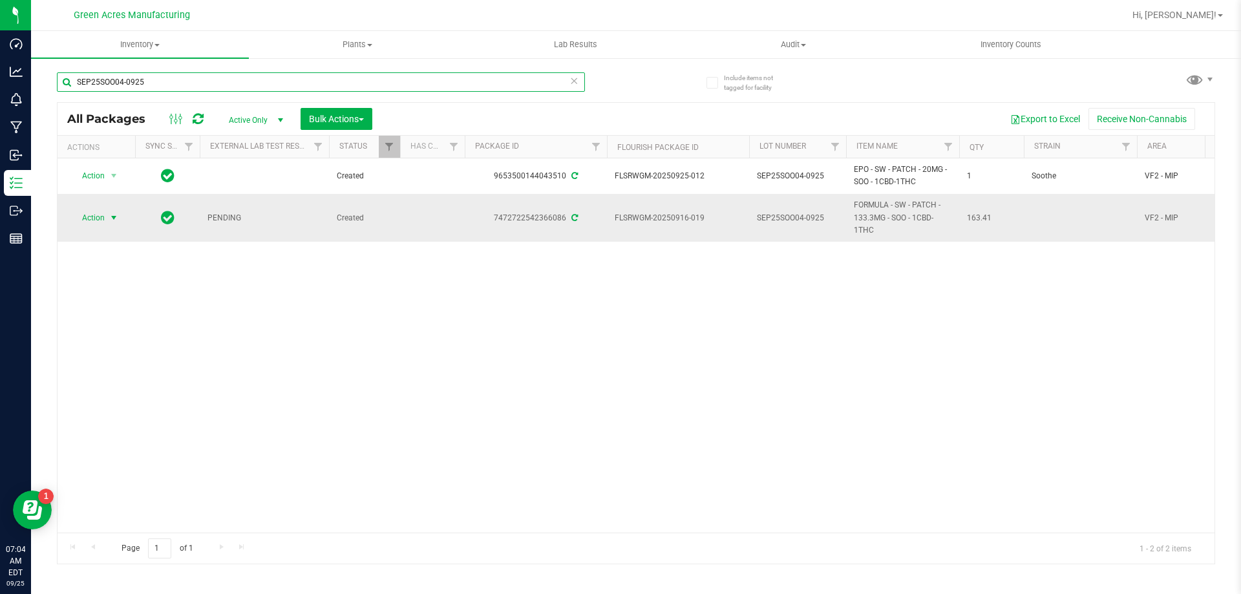
type input "SEP25SOO04-0925"
click at [112, 215] on span "select" at bounding box center [114, 218] width 10 height 10
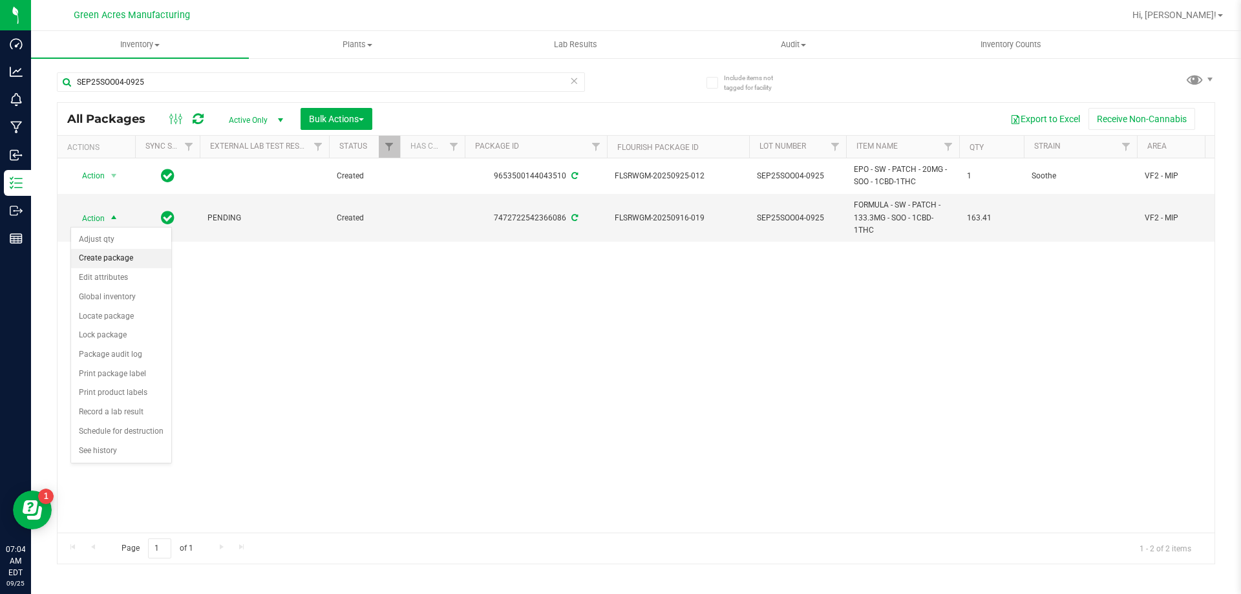
click at [120, 259] on li "Create package" at bounding box center [121, 258] width 100 height 19
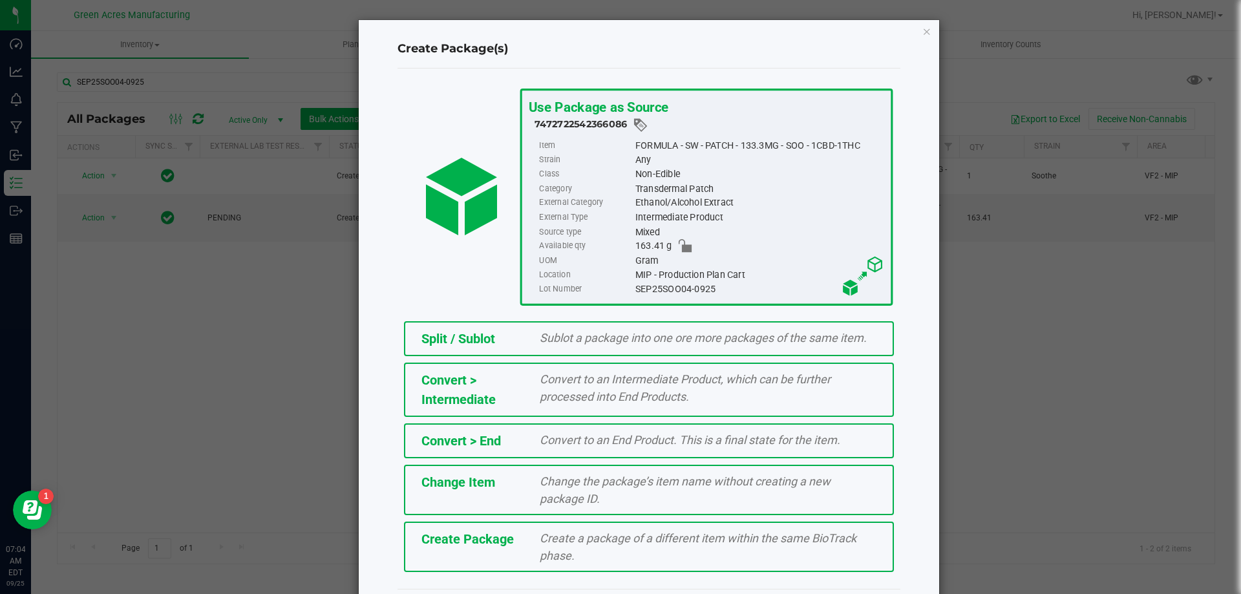
click at [554, 552] on span "Create a package of a different item within the same BioTrack phase." at bounding box center [698, 546] width 317 height 31
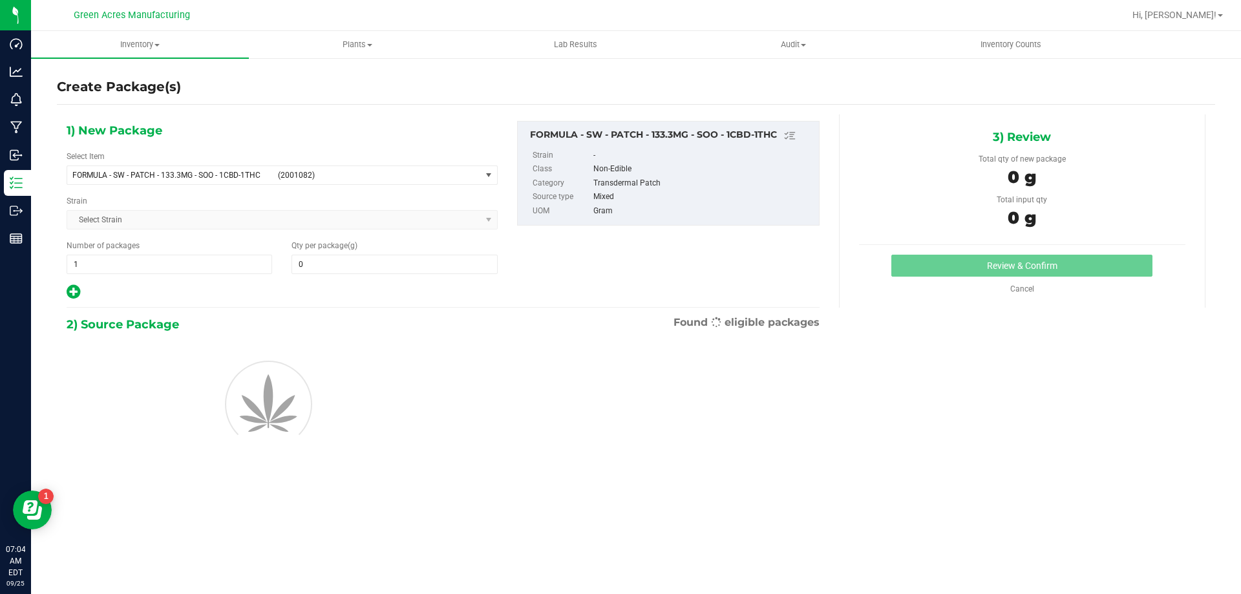
type input "0.0000"
click at [196, 173] on span "FORMULA - SW - PATCH - 133.3MG - SOO - 1CBD-1THC" at bounding box center [171, 175] width 198 height 9
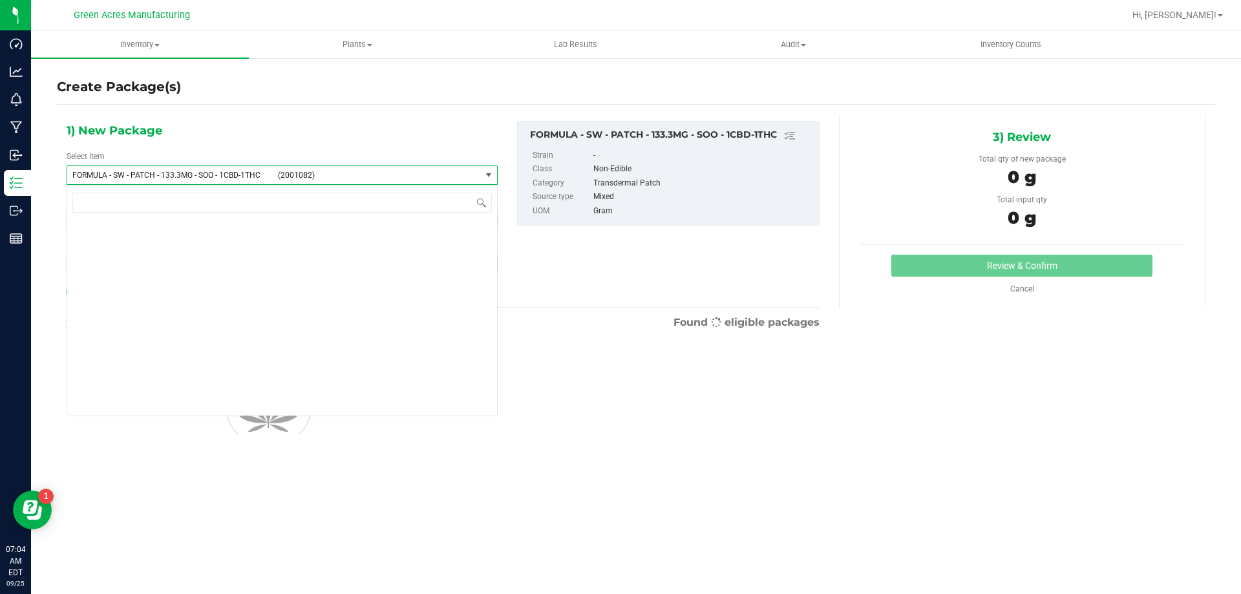
scroll to position [30070, 0]
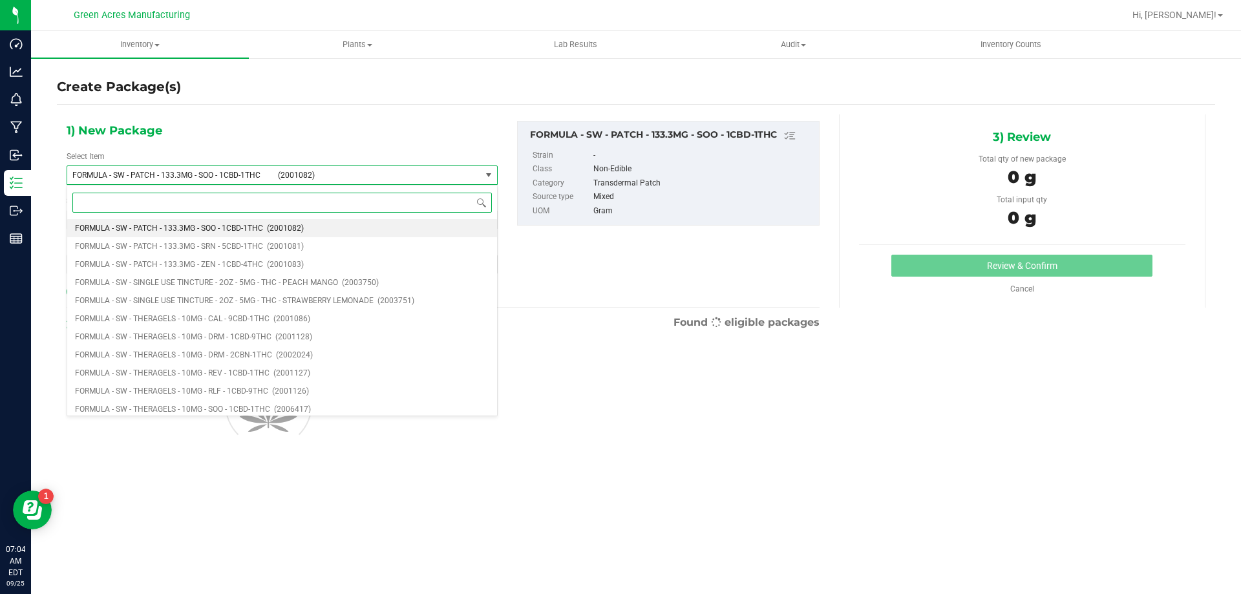
type input "s"
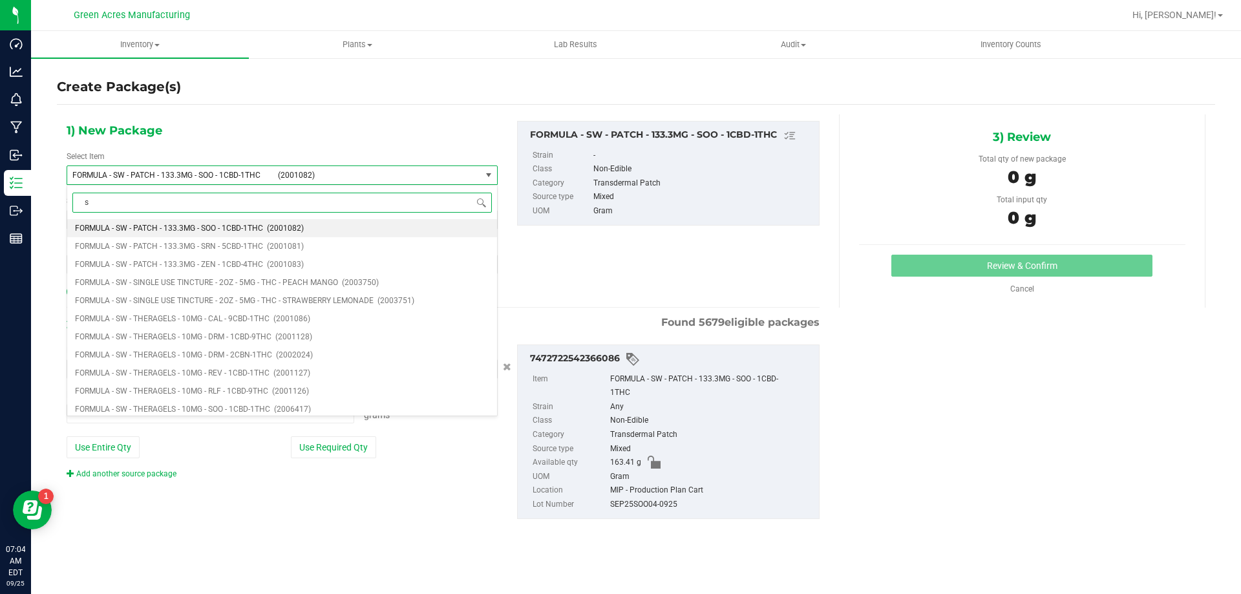
type input "0.0000 g"
type input "soo"
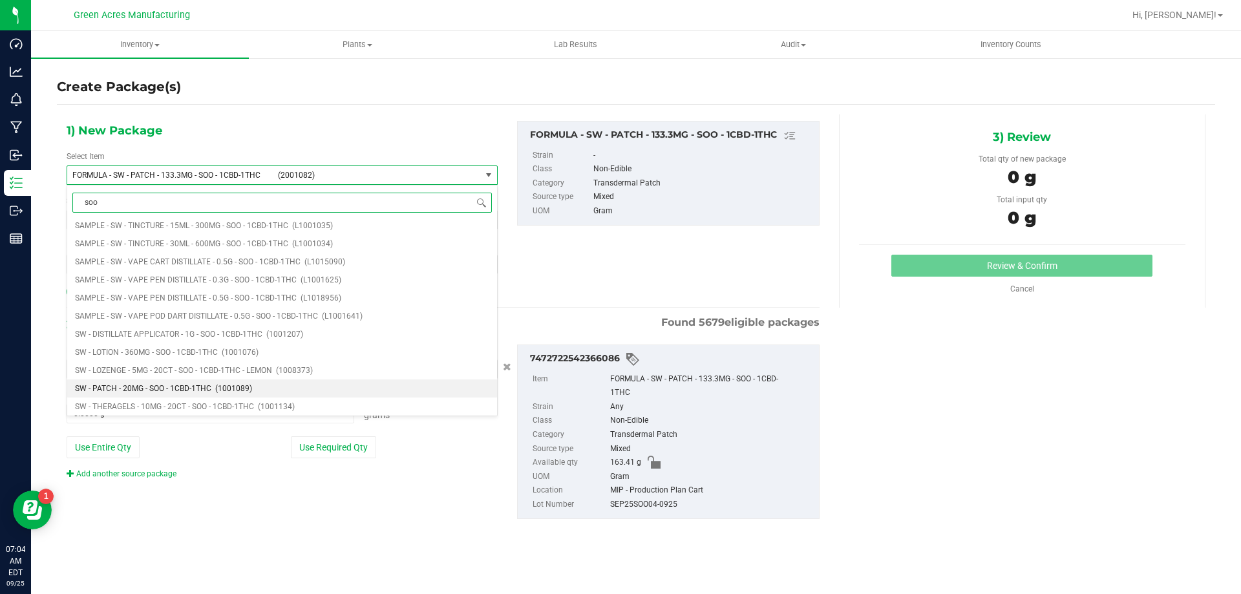
click at [215, 384] on li "SW - PATCH - 20MG - SOO - 1CBD-1THC (1001089)" at bounding box center [282, 388] width 430 height 18
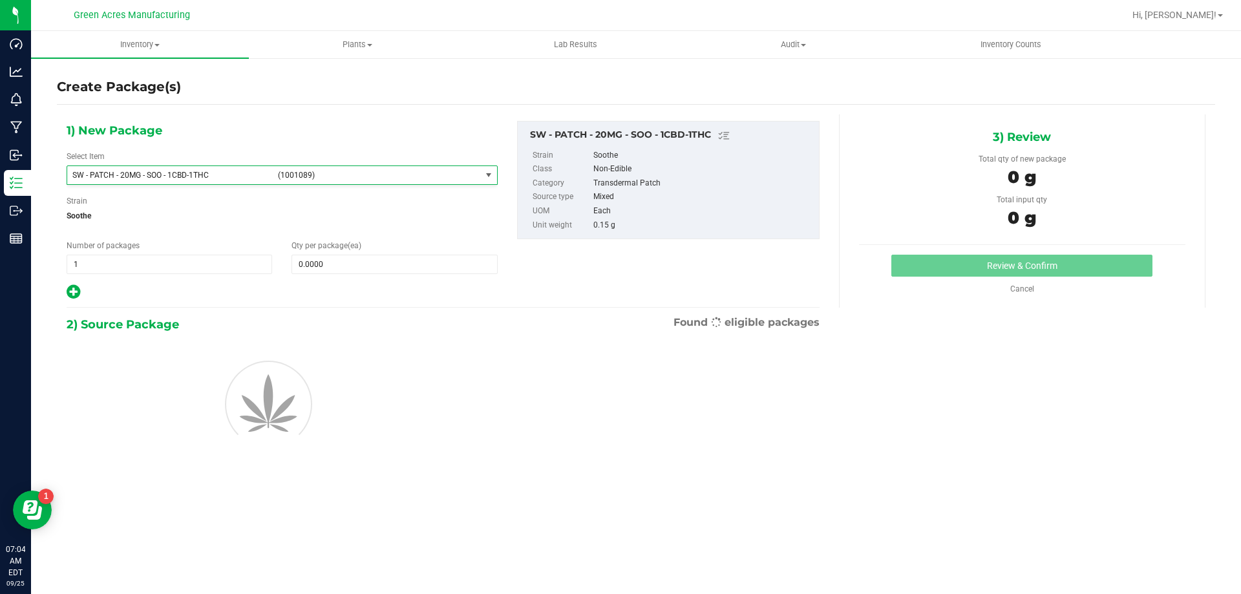
type input "0"
click at [339, 268] on span at bounding box center [393, 264] width 205 height 19
type input "1"
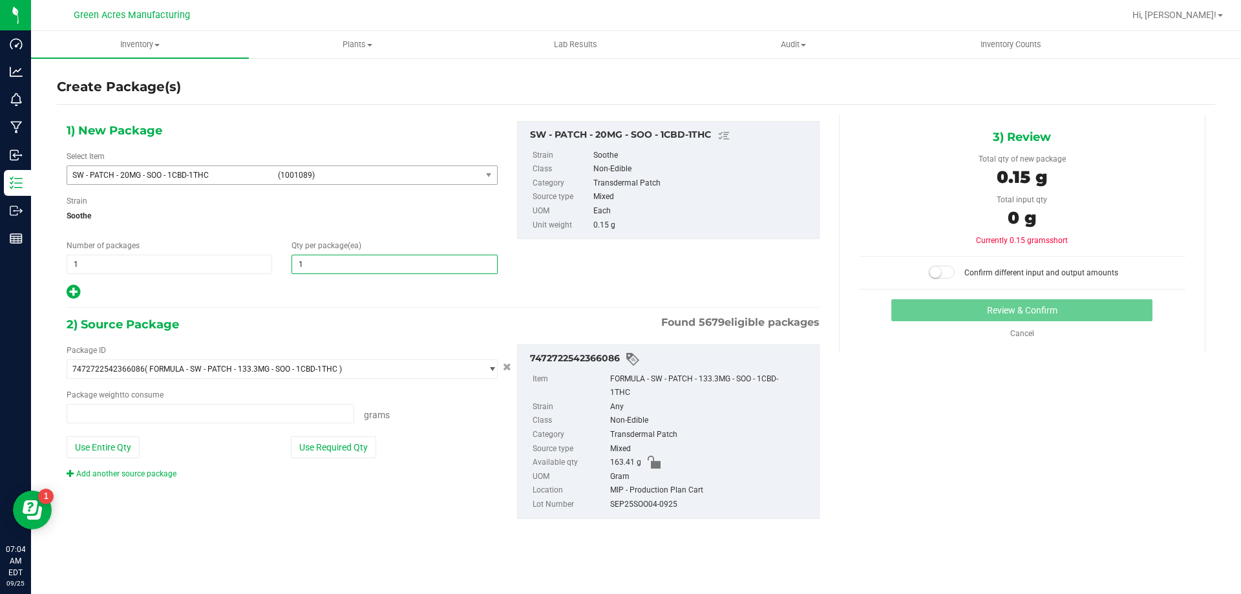
type input "0.0000 g"
type input "1"
click at [347, 454] on button "Use Required Qty" at bounding box center [333, 447] width 85 height 22
type input "0.1500 g"
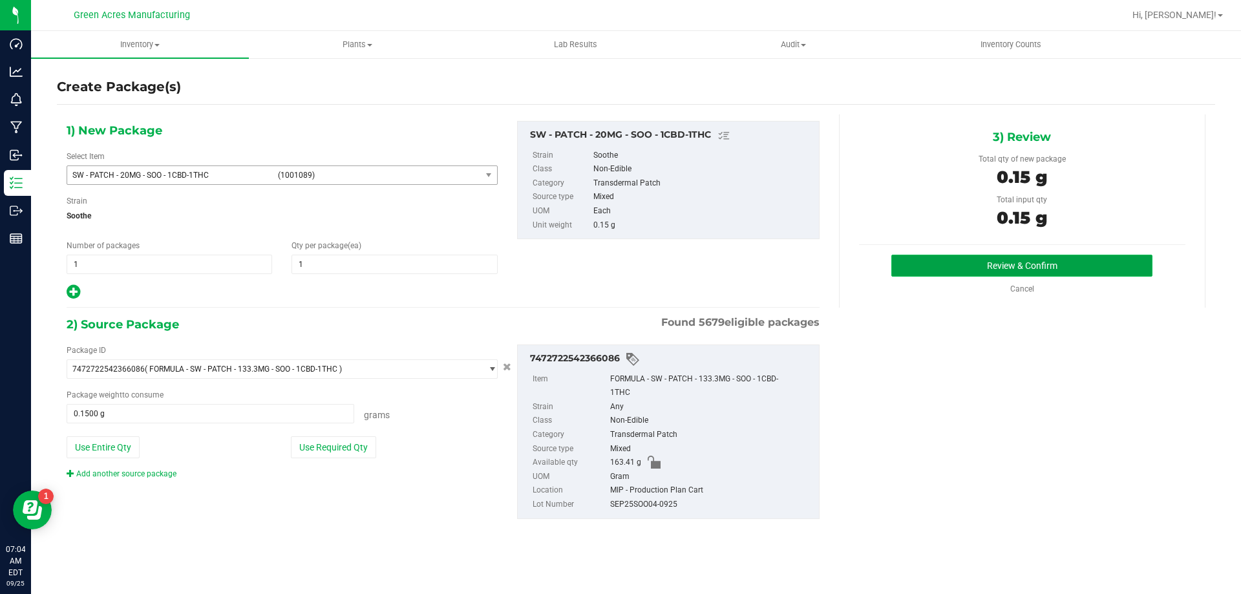
click at [974, 262] on button "Review & Confirm" at bounding box center [1021, 266] width 261 height 22
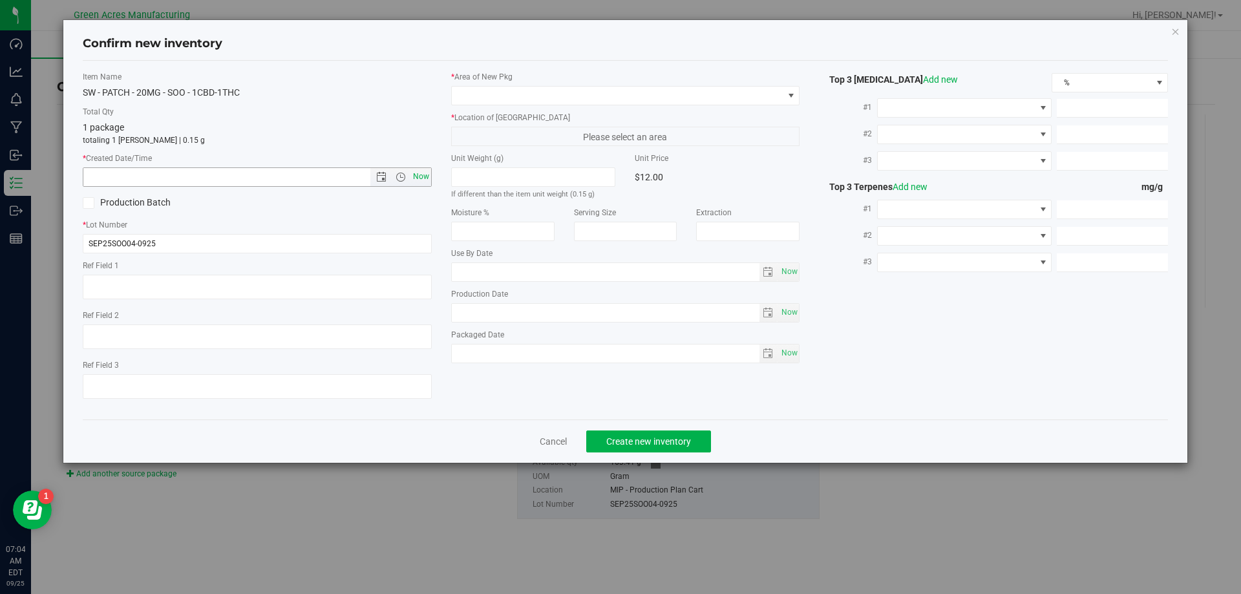
click at [425, 180] on span "Now" at bounding box center [421, 176] width 22 height 19
type input "[DATE] 7:04 AM"
click at [509, 89] on span at bounding box center [617, 96] width 331 height 18
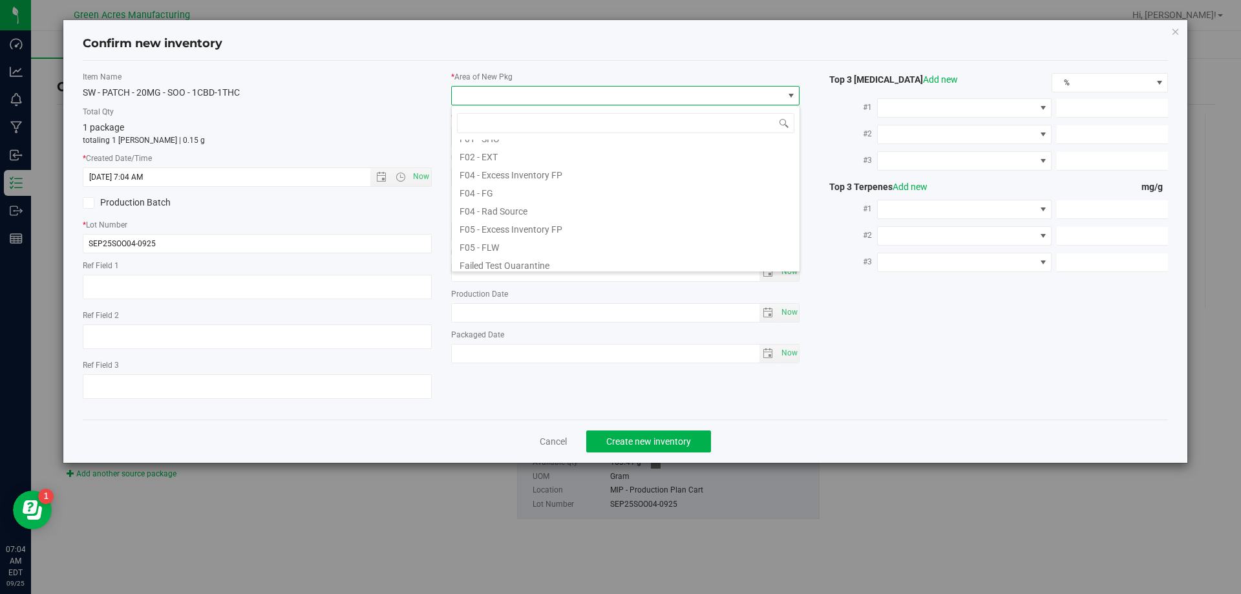
scroll to position [65, 0]
type input "mip"
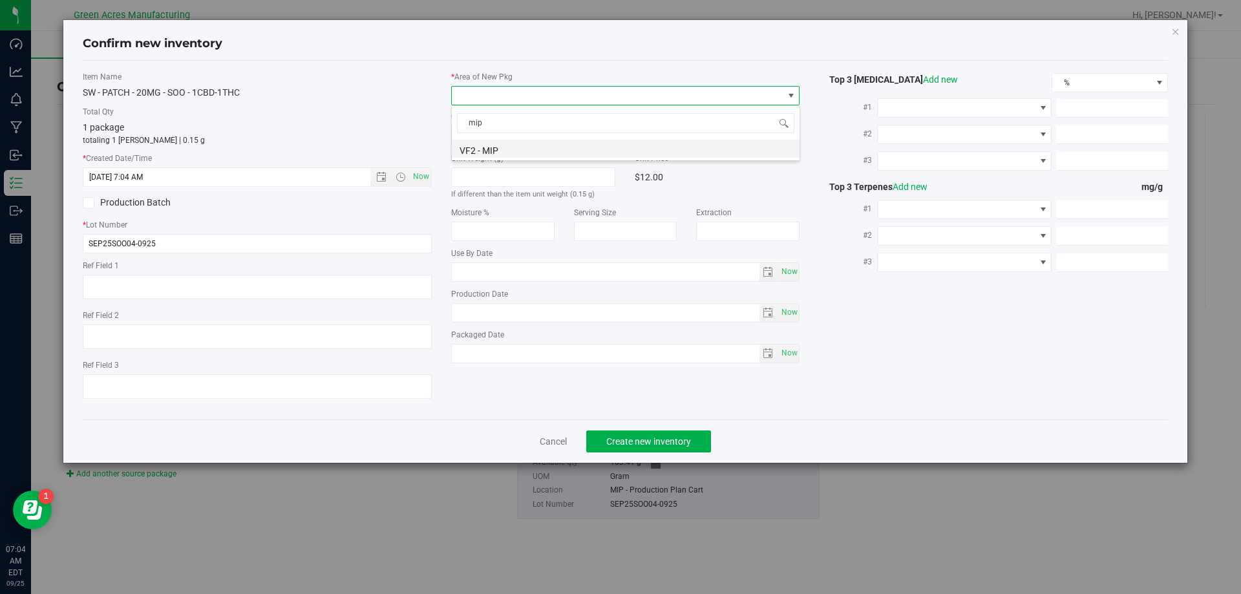
click at [538, 155] on li "VF2 - MIP" at bounding box center [626, 149] width 348 height 18
click at [541, 135] on span "MIP - Cannabis Waste" at bounding box center [617, 136] width 331 height 18
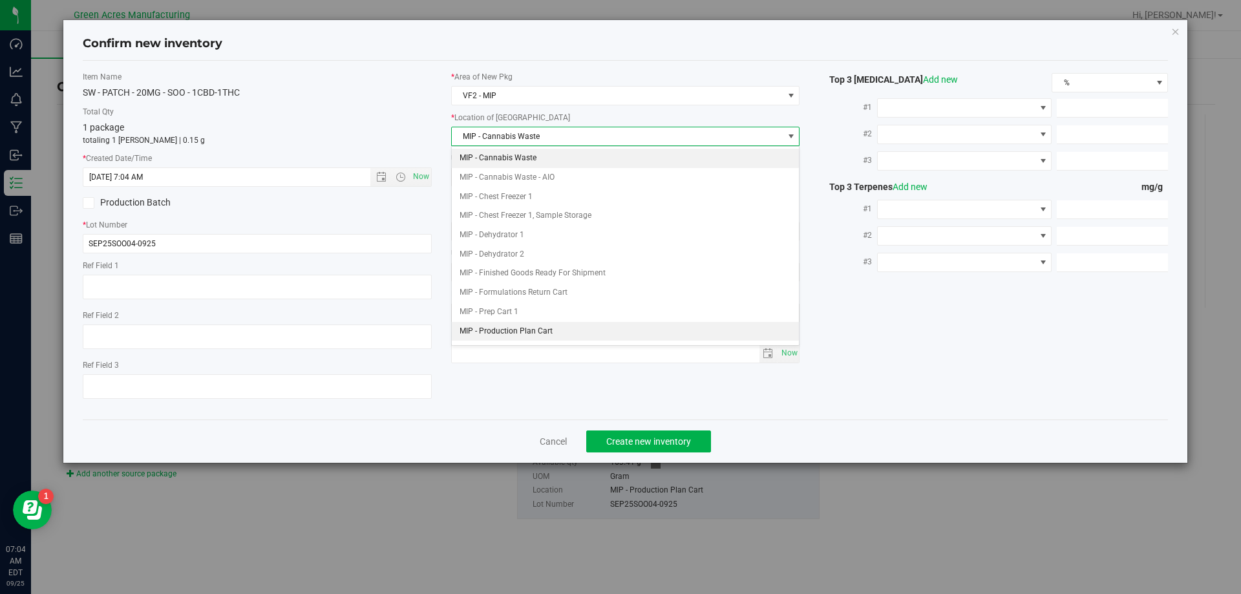
click at [536, 326] on li "MIP - Production Plan Cart" at bounding box center [626, 331] width 348 height 19
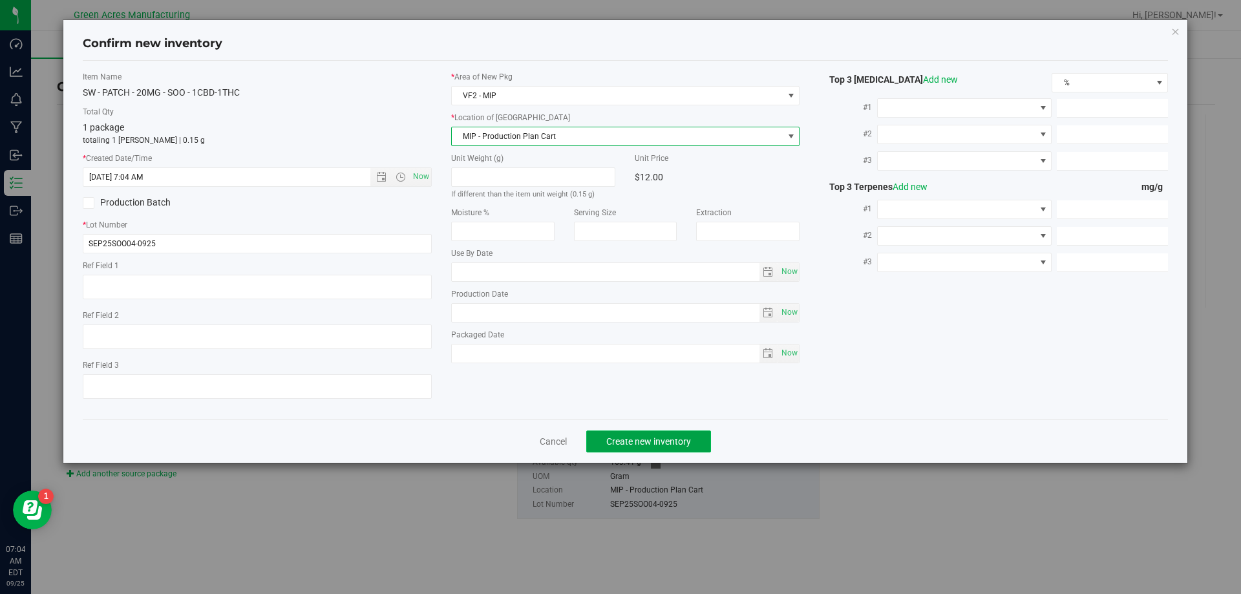
click at [653, 436] on span "Create new inventory" at bounding box center [648, 441] width 85 height 10
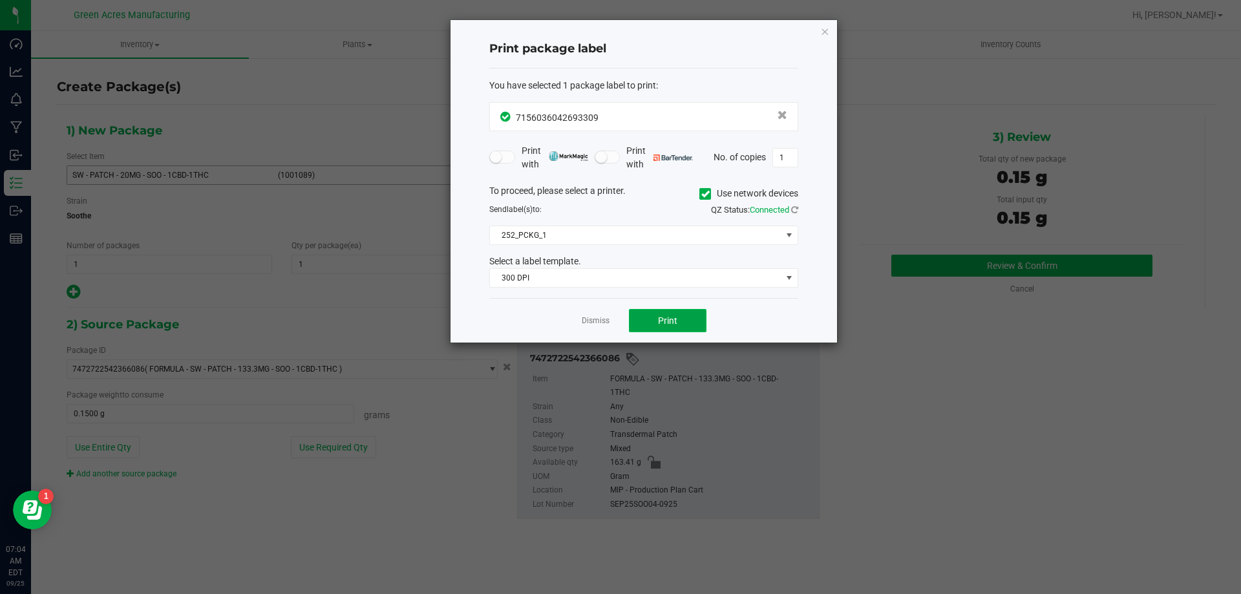
click at [652, 313] on button "Print" at bounding box center [668, 320] width 78 height 23
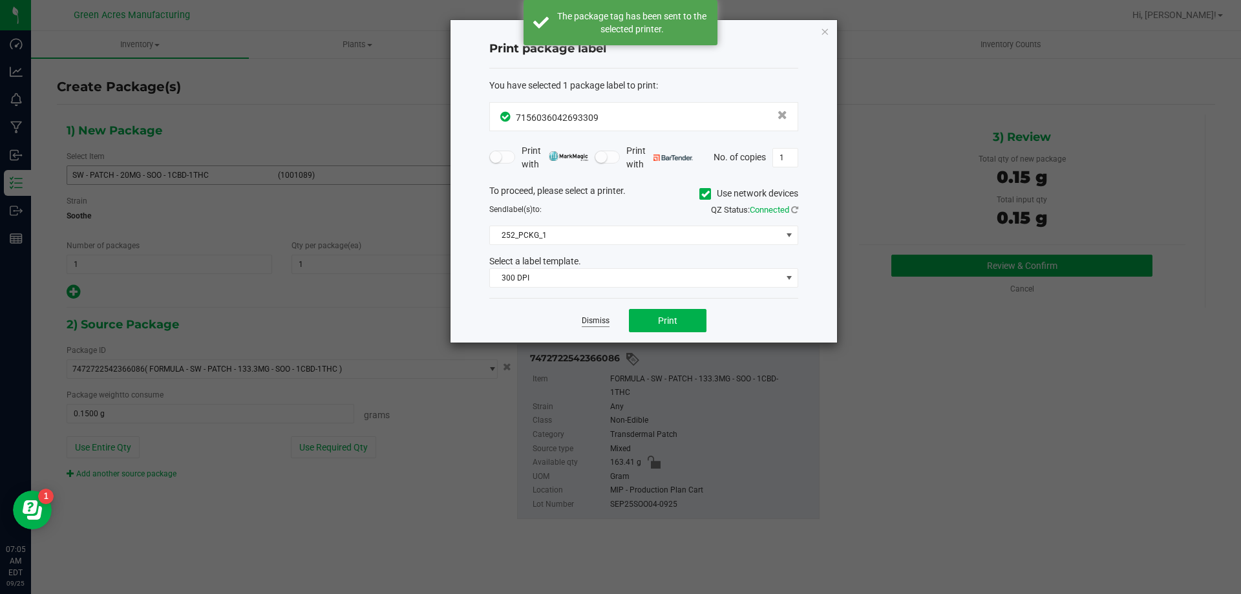
click at [588, 322] on link "Dismiss" at bounding box center [596, 320] width 28 height 11
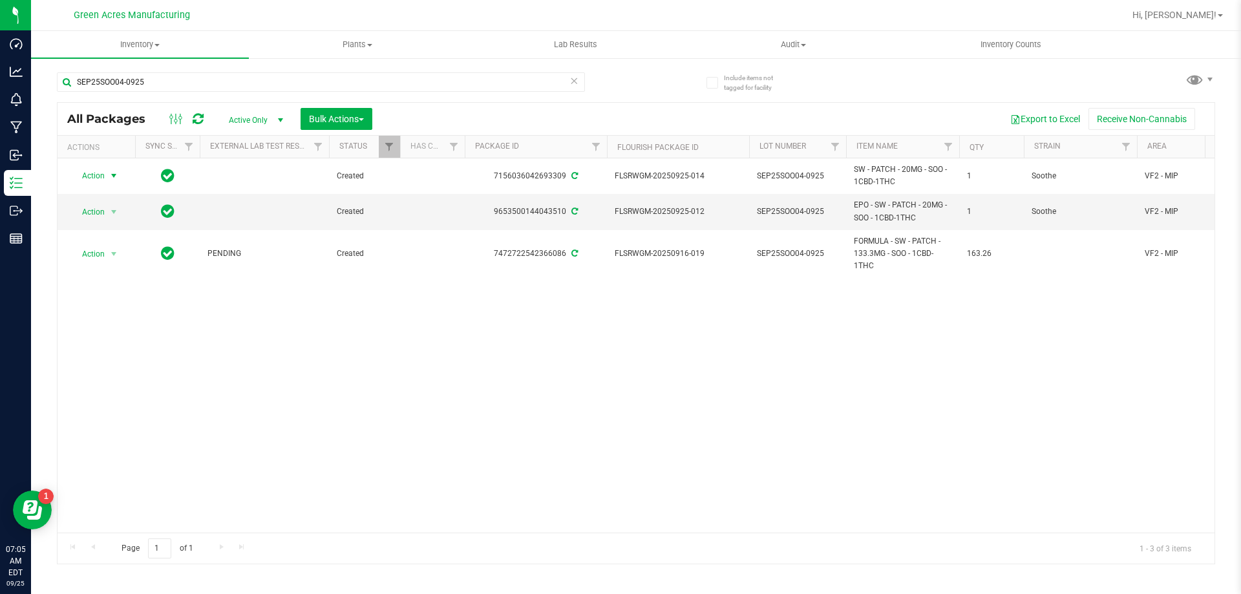
click at [101, 173] on span "Action" at bounding box center [87, 176] width 35 height 18
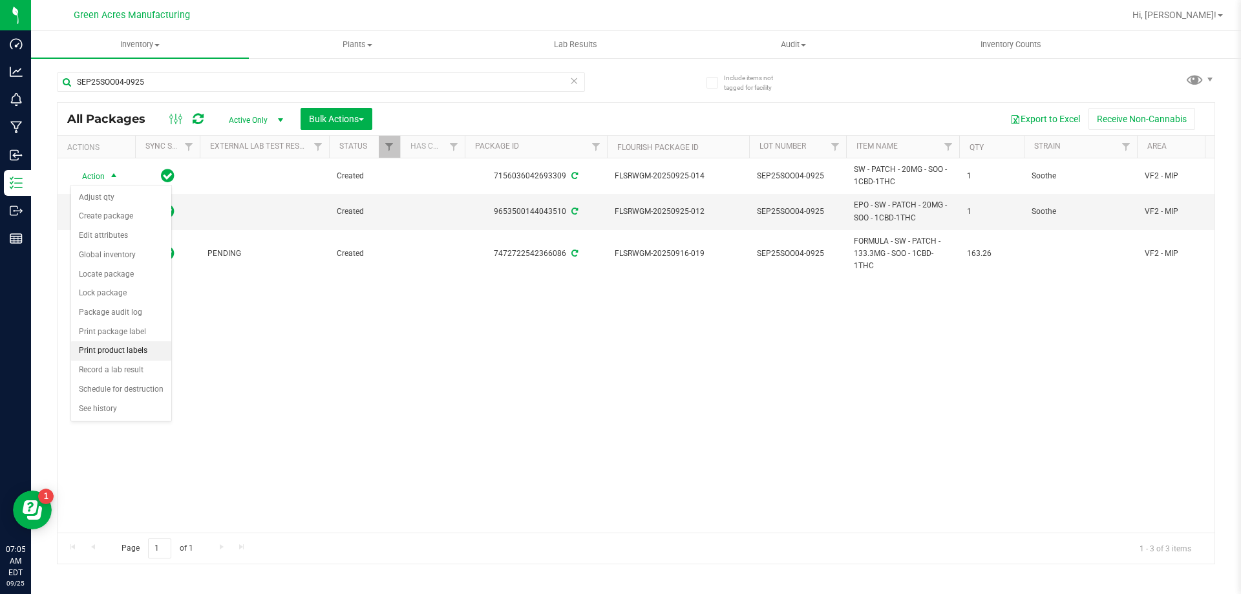
click at [123, 348] on li "Print product labels" at bounding box center [121, 350] width 100 height 19
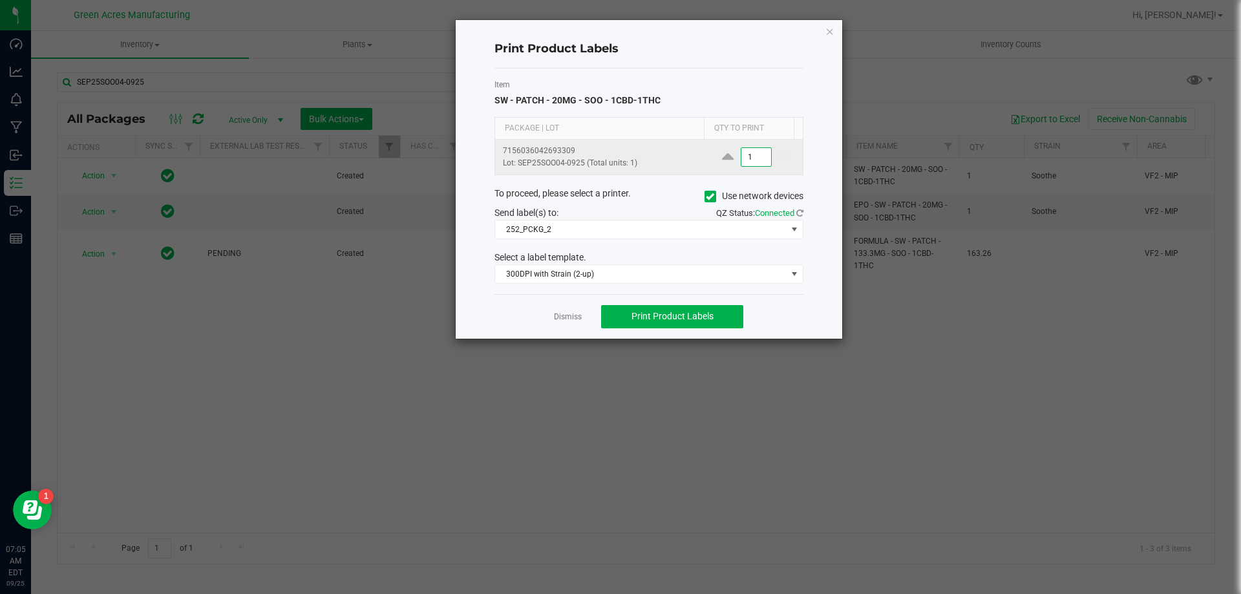
click at [744, 157] on input "1" at bounding box center [756, 157] width 30 height 18
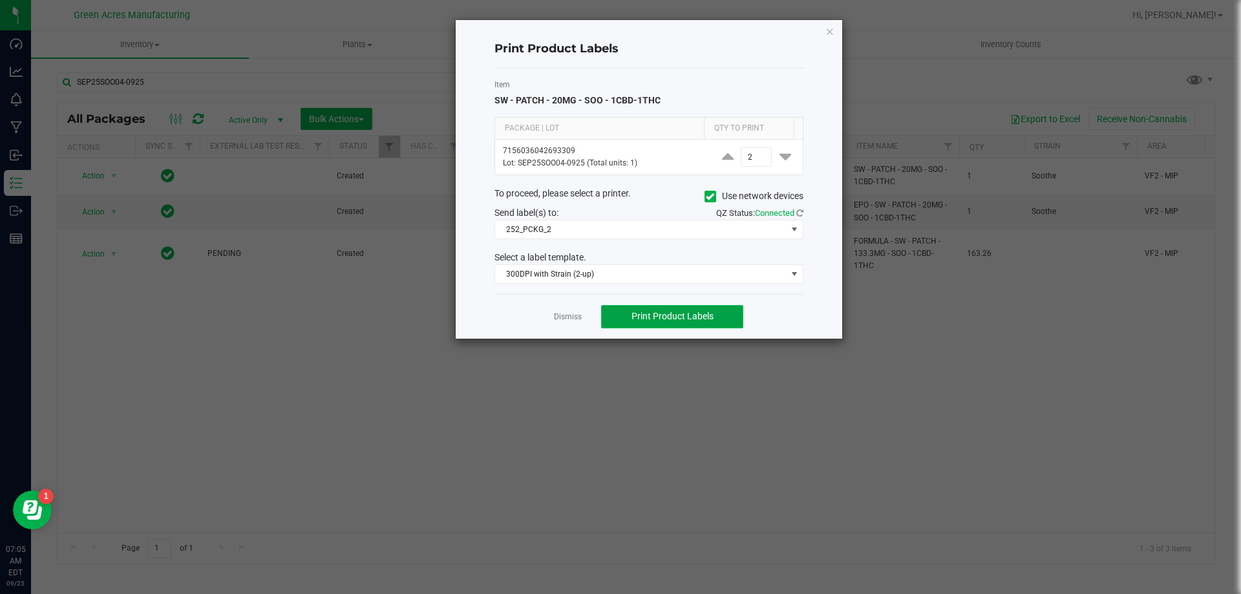
click at [717, 309] on button "Print Product Labels" at bounding box center [672, 316] width 142 height 23
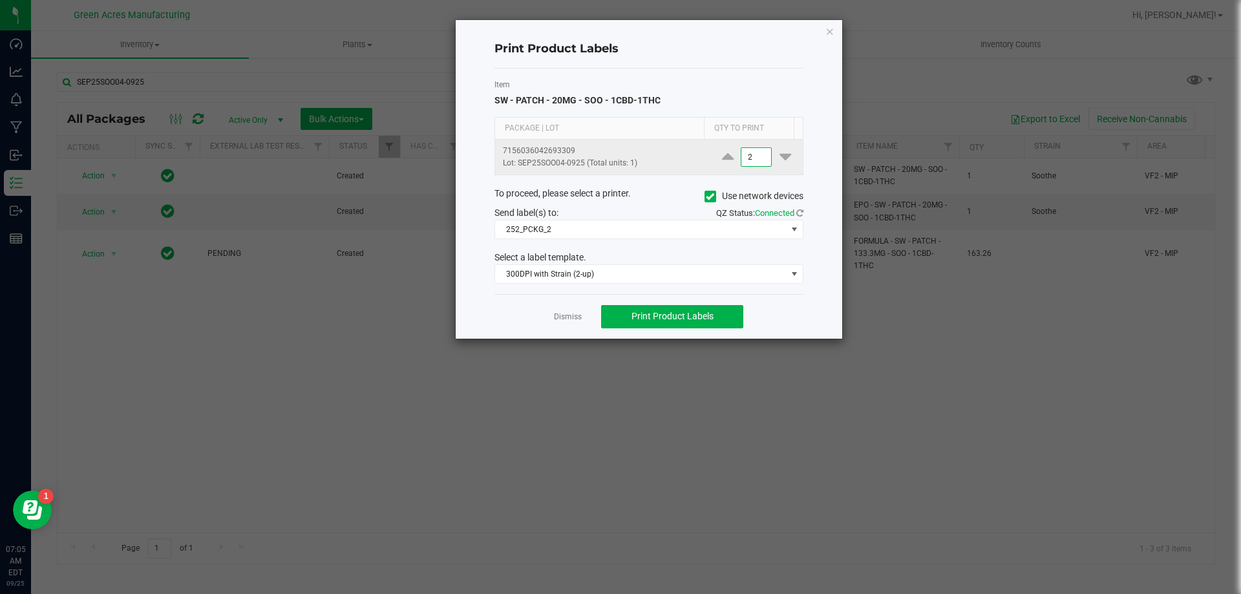
click at [750, 165] on input "2" at bounding box center [756, 157] width 30 height 18
click at [741, 156] on input "2" at bounding box center [756, 157] width 30 height 18
type input "900"
click at [690, 329] on div "Dismiss Print Product Labels" at bounding box center [648, 316] width 309 height 45
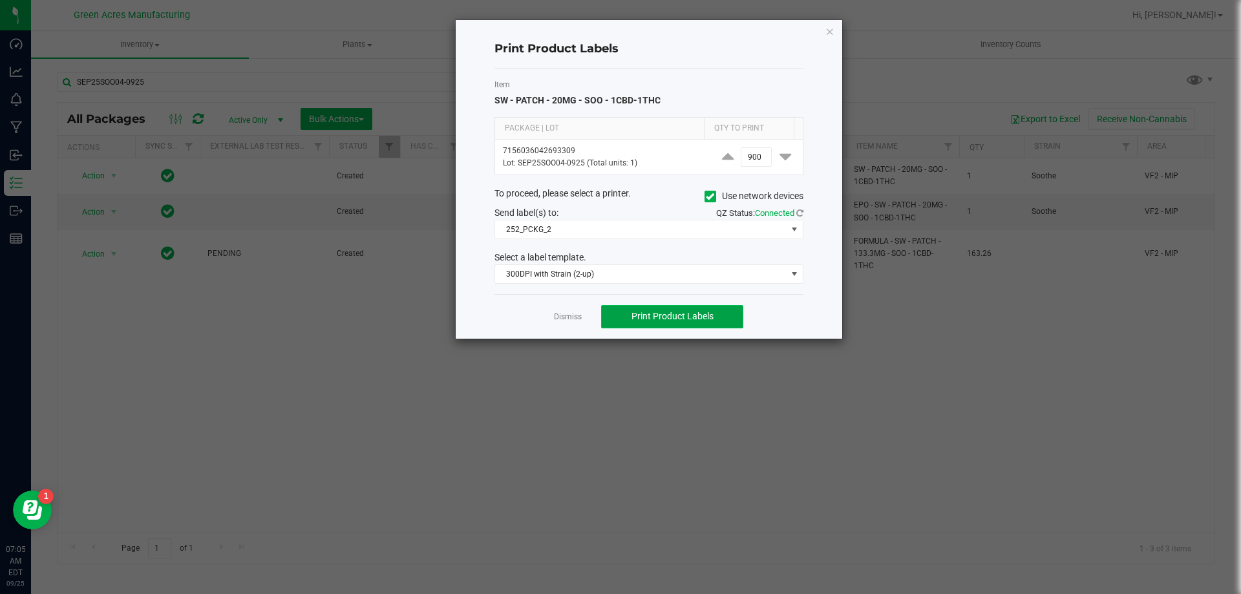
click at [694, 310] on button "Print Product Labels" at bounding box center [672, 316] width 142 height 23
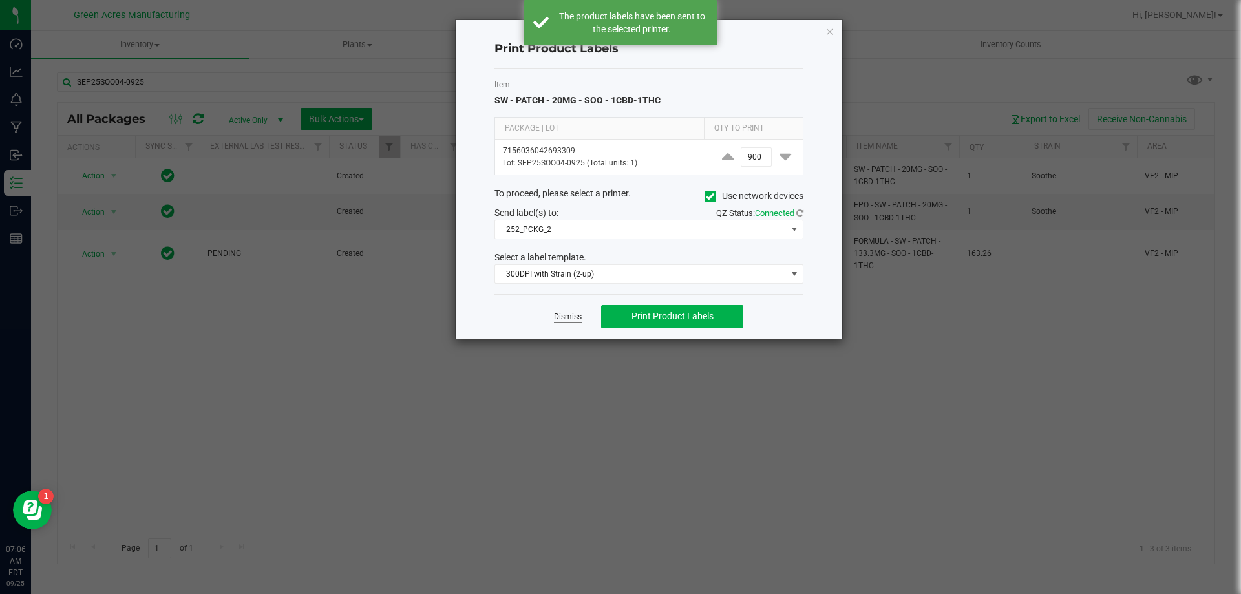
click at [568, 319] on link "Dismiss" at bounding box center [568, 316] width 28 height 11
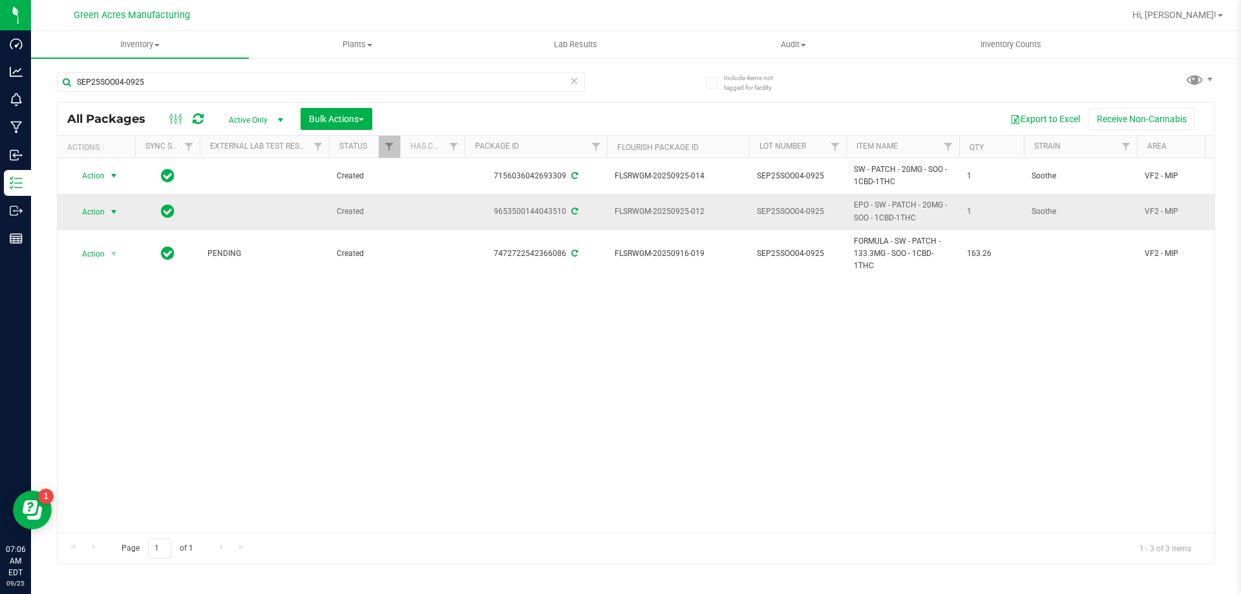
click at [109, 209] on span "select" at bounding box center [114, 212] width 10 height 10
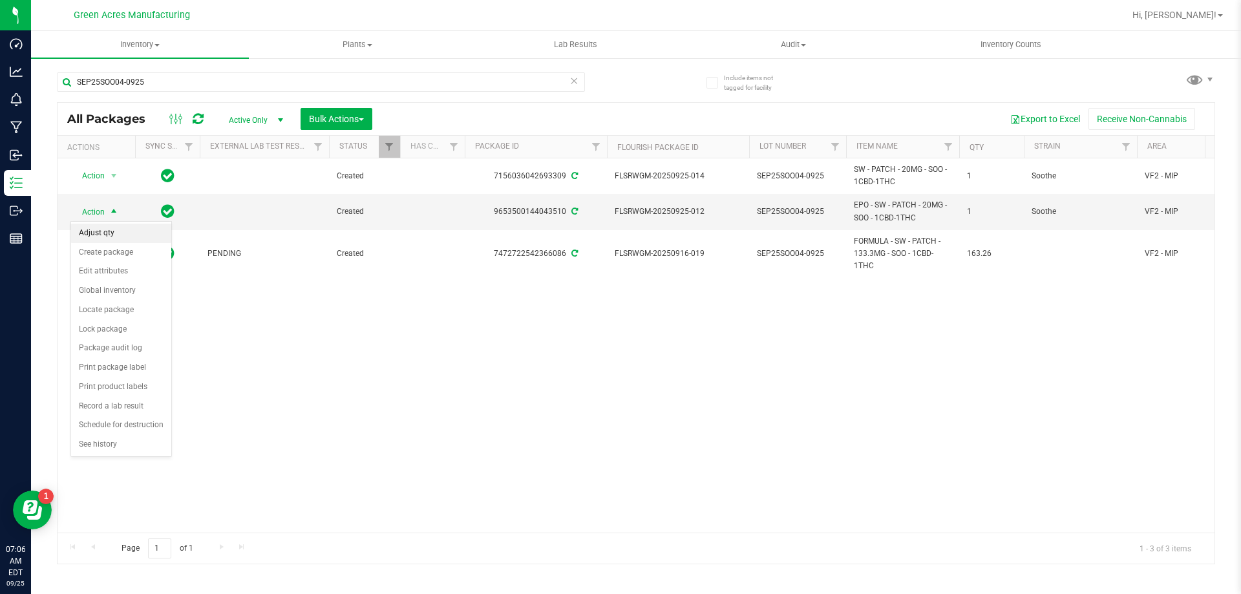
click at [121, 229] on li "Adjust qty" at bounding box center [121, 233] width 100 height 19
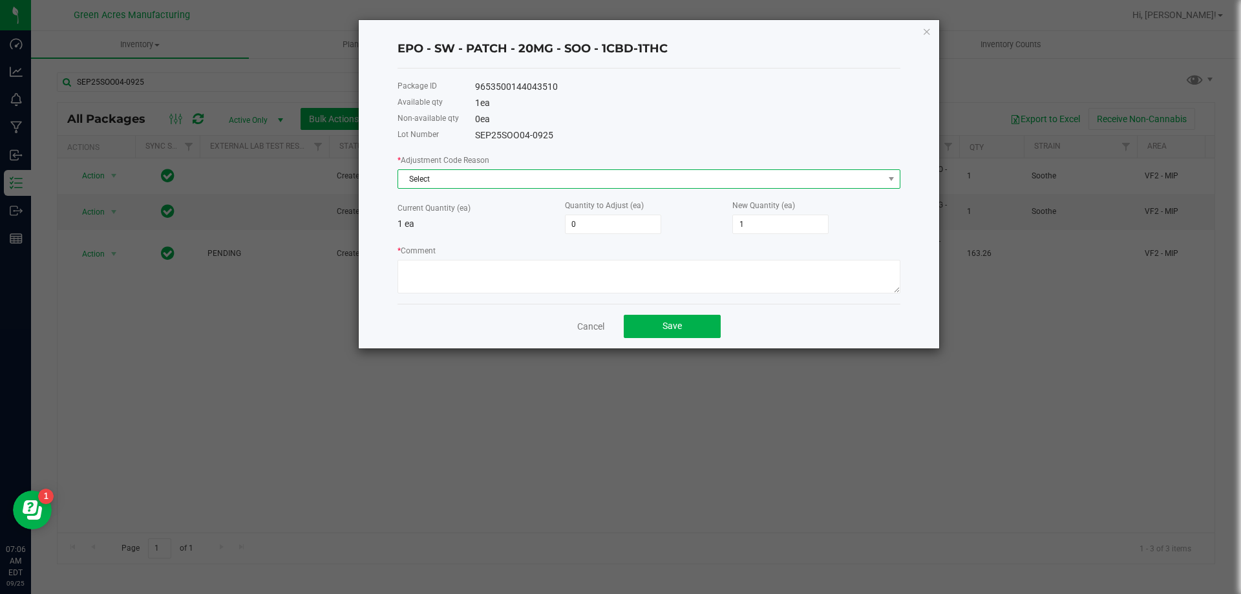
click at [459, 183] on span "Select" at bounding box center [640, 179] width 485 height 18
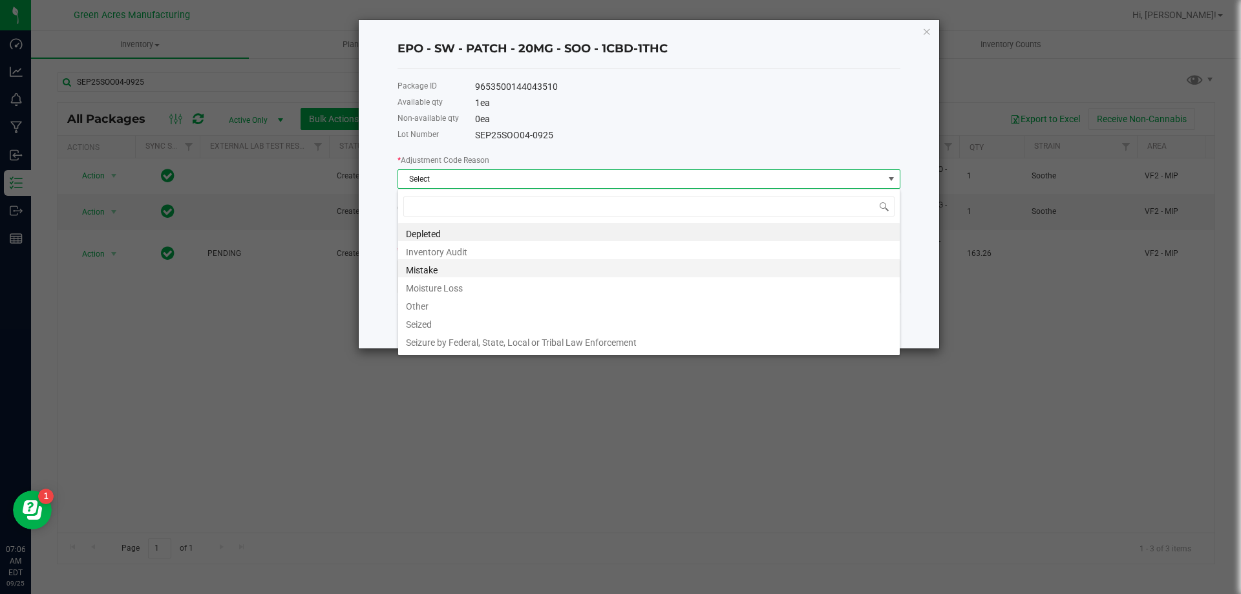
scroll to position [19, 503]
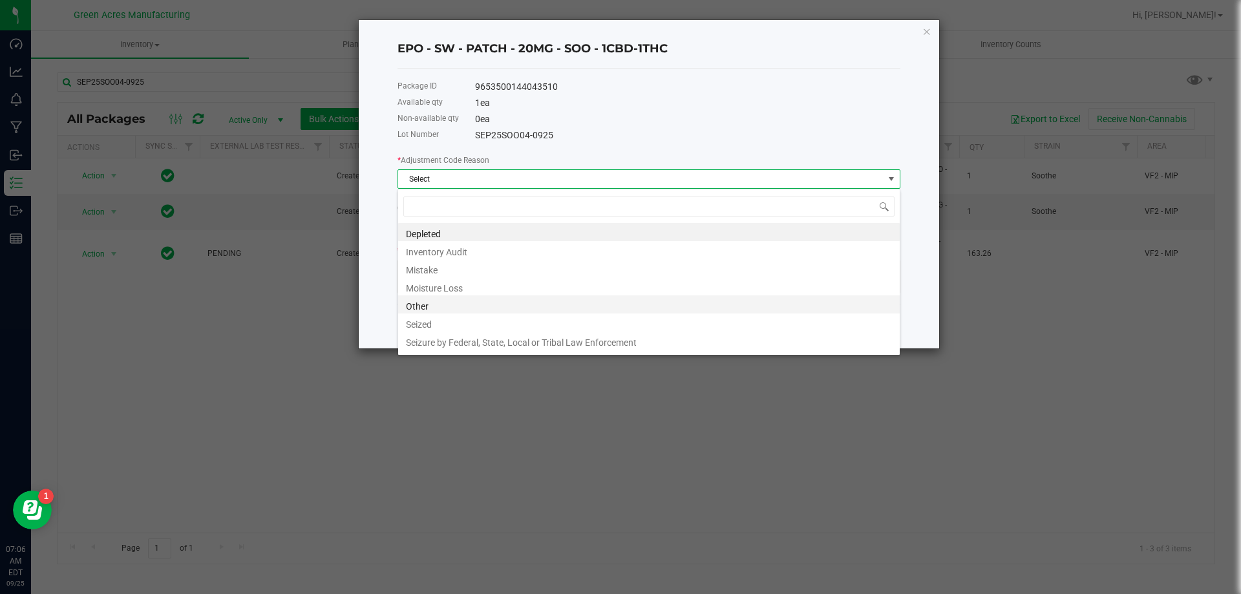
click at [449, 310] on li "Other" at bounding box center [648, 304] width 501 height 18
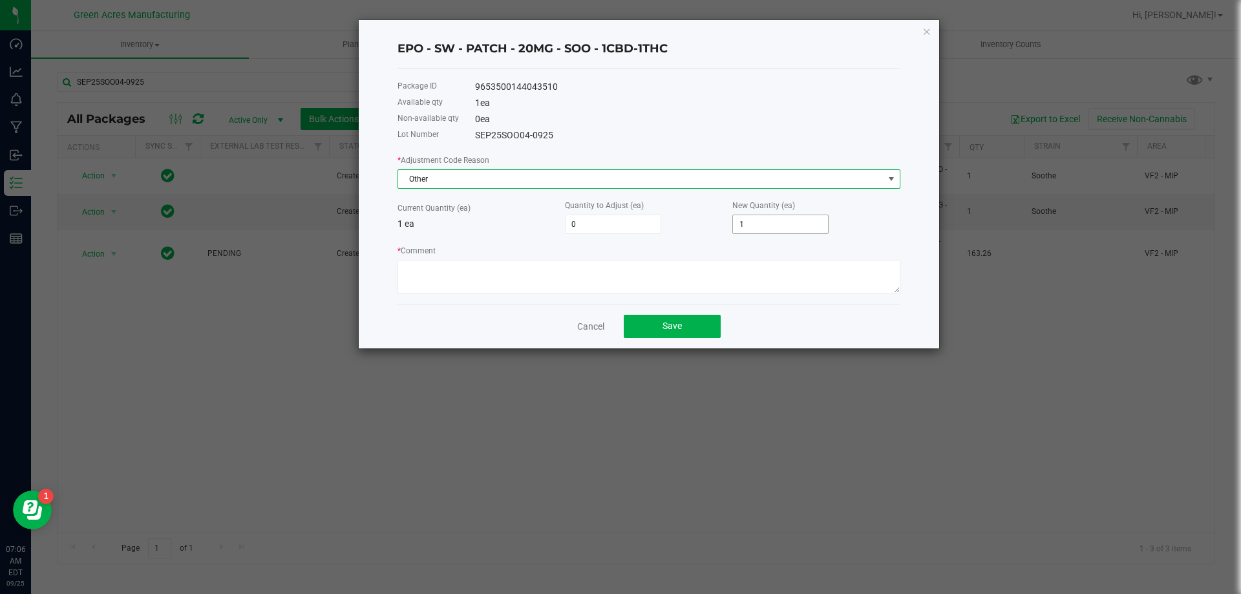
click at [762, 220] on input "1" at bounding box center [780, 224] width 95 height 18
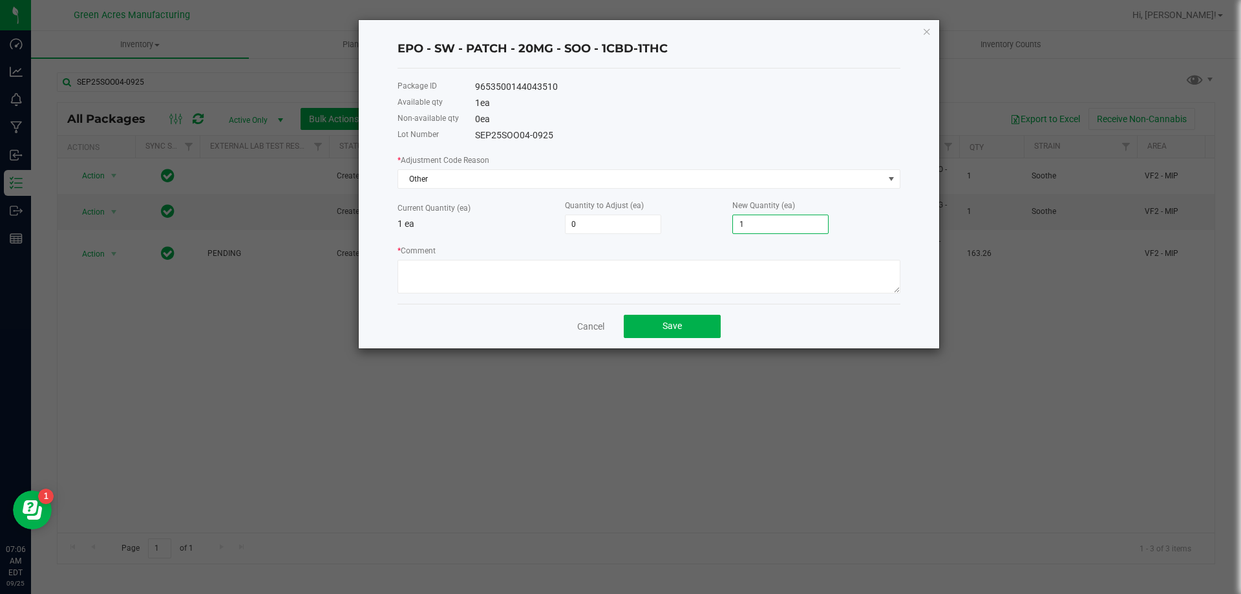
click at [762, 220] on input "1" at bounding box center [780, 224] width 95 height 18
type input "-1"
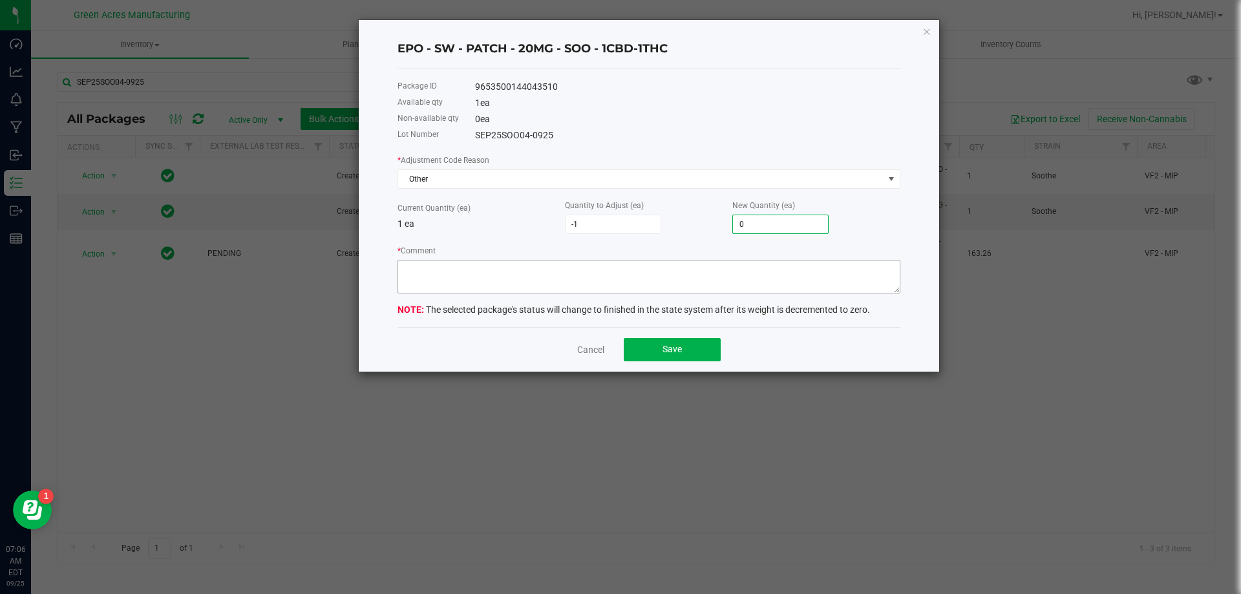
type input "0"
click at [699, 278] on textarea "* Comment" at bounding box center [648, 277] width 503 height 34
type textarea "Made by mistake. RD"
click at [686, 337] on div "Cancel Save" at bounding box center [648, 349] width 503 height 45
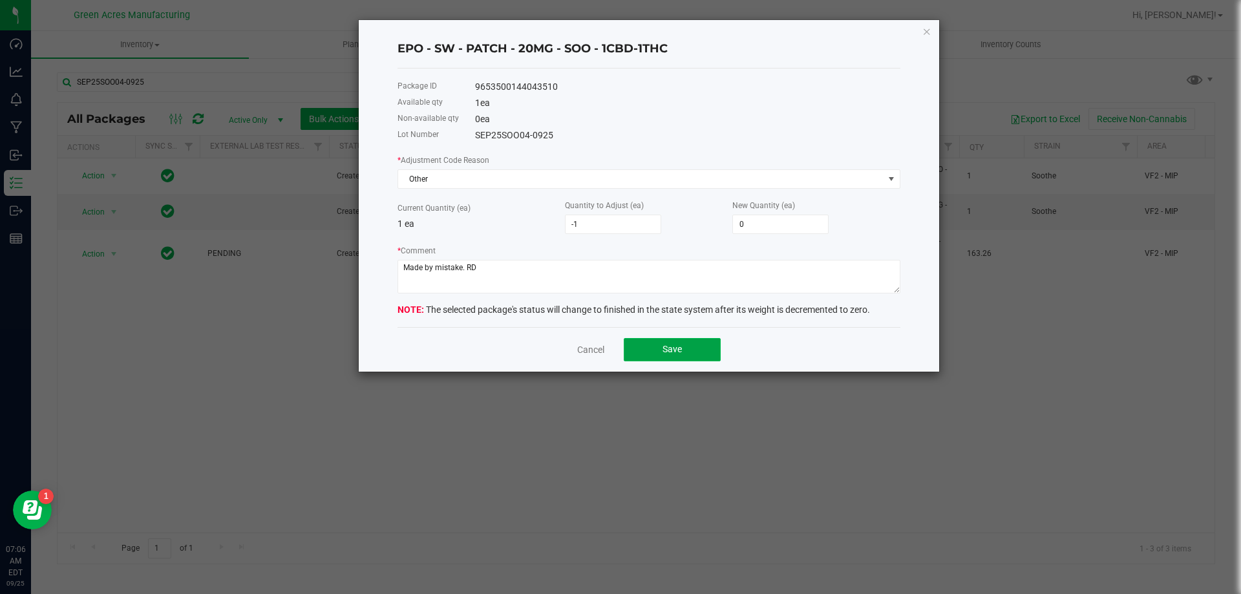
click at [680, 349] on span "Save" at bounding box center [671, 349] width 19 height 10
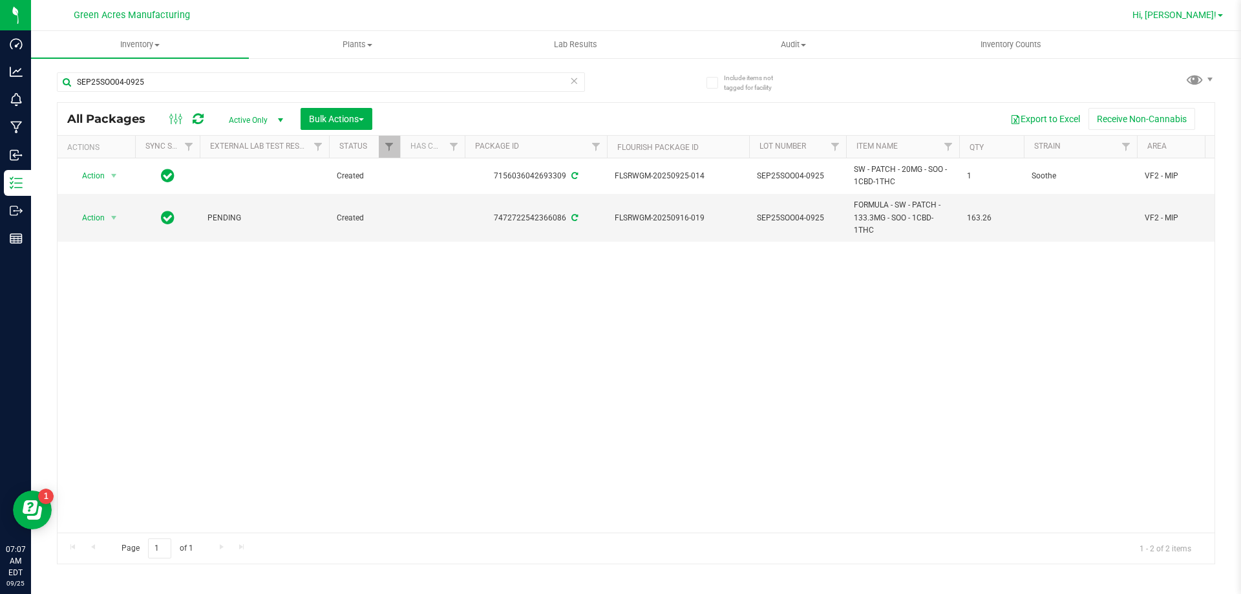
click at [1195, 19] on span "Hi, [PERSON_NAME]!" at bounding box center [1174, 15] width 84 height 10
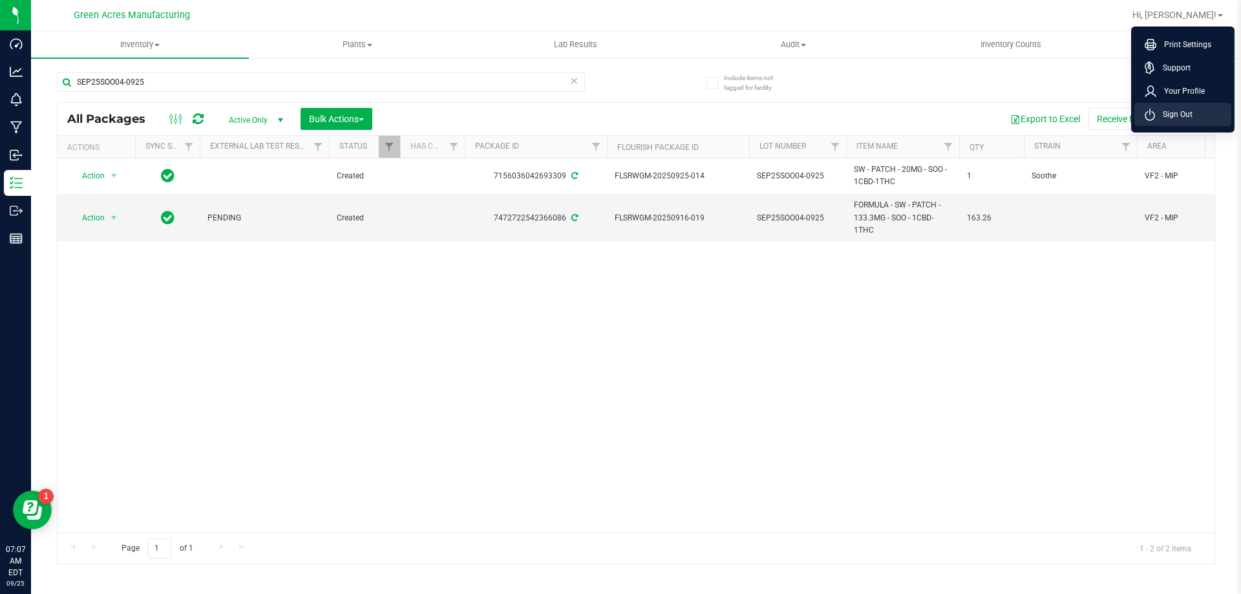
click at [1180, 108] on span "Sign Out" at bounding box center [1173, 114] width 37 height 13
